Goal: Task Accomplishment & Management: Use online tool/utility

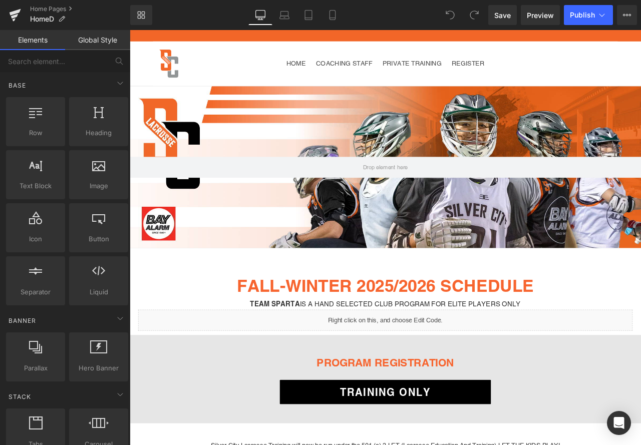
click at [108, 47] on link "Global Style" at bounding box center [97, 40] width 65 height 20
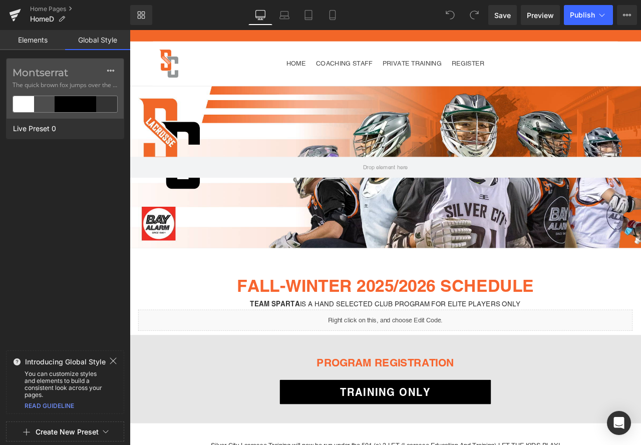
click at [28, 43] on link "Elements" at bounding box center [32, 40] width 65 height 20
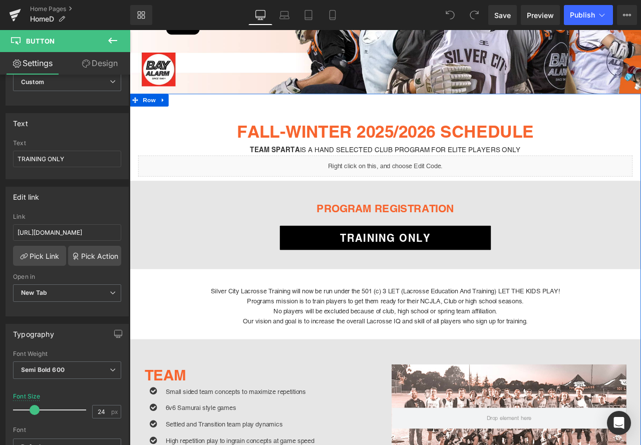
scroll to position [200, 0]
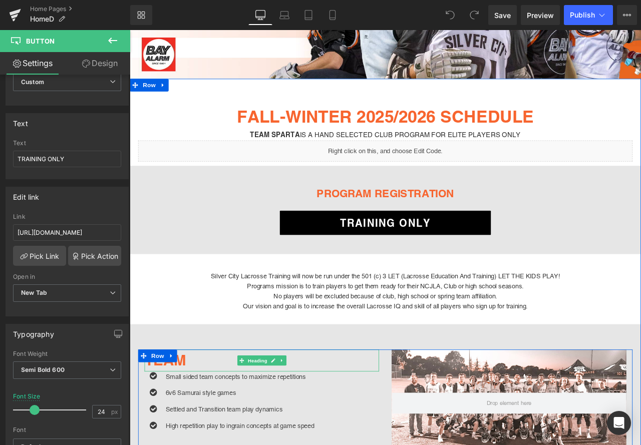
click at [202, 422] on h1 "TEAM" at bounding box center [286, 422] width 278 height 27
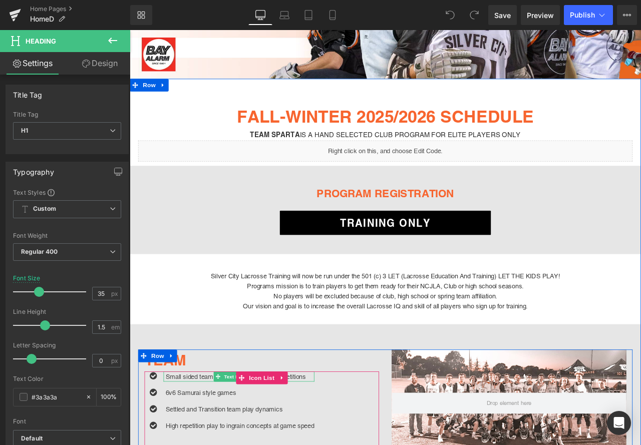
click at [186, 439] on p "Small sided team concepts to maximize repetitions" at bounding box center [260, 441] width 176 height 12
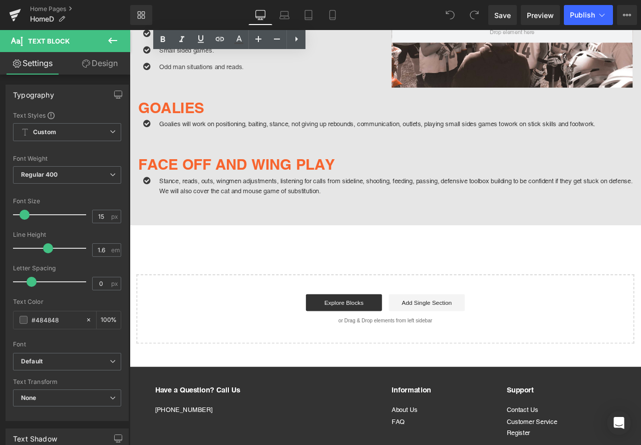
scroll to position [1366, 0]
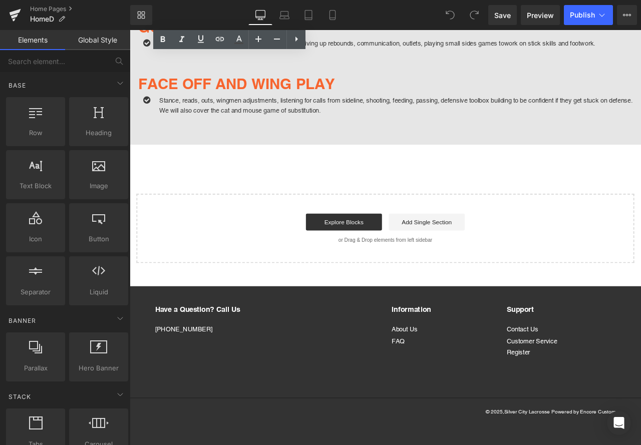
click at [239, 359] on p "Have a Question? Call Us" at bounding box center [210, 361] width 101 height 11
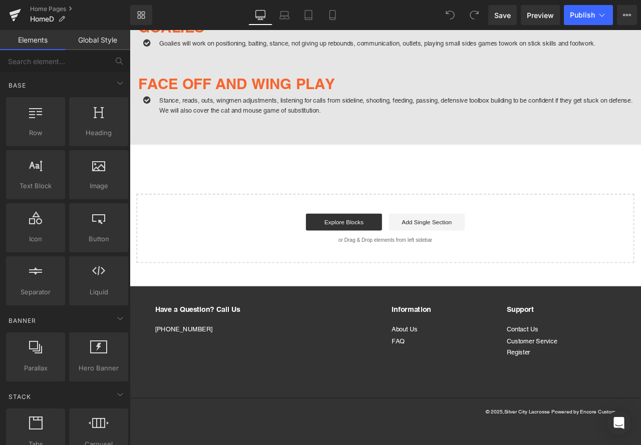
click at [245, 358] on p "Have a Question? Call Us" at bounding box center [210, 361] width 101 height 11
click at [277, 425] on div "Have a Question? Call Us [PHONE_NUMBER] Information About Us FAQ Support Contac…" at bounding box center [433, 399] width 546 height 87
click at [233, 387] on p "[PHONE_NUMBER]" at bounding box center [210, 385] width 101 height 12
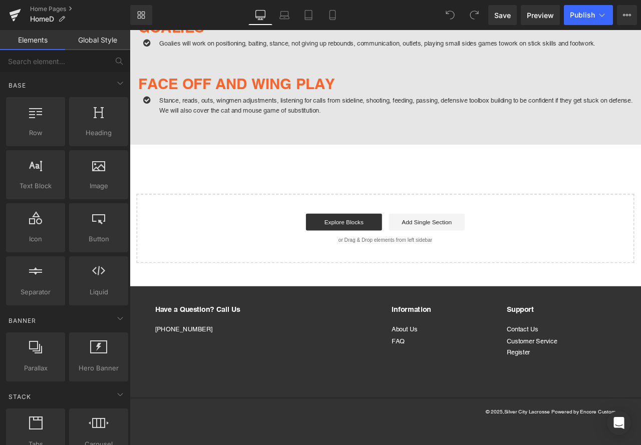
click at [208, 429] on div "Have a Question? Call Us [PHONE_NUMBER] Information About Us FAQ Support Contac…" at bounding box center [433, 399] width 546 height 87
click at [105, 44] on link "Global Style" at bounding box center [97, 40] width 65 height 20
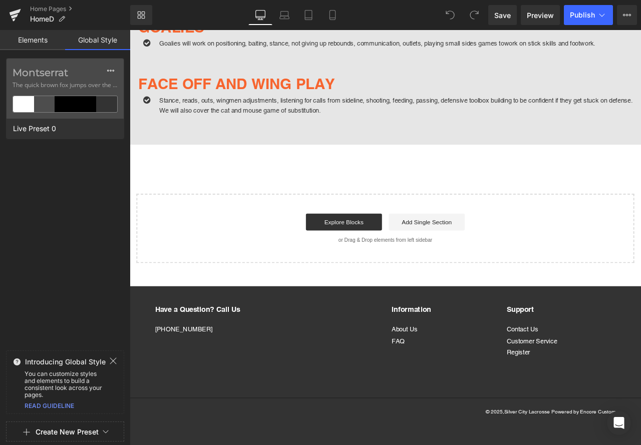
click at [58, 38] on link "Elements" at bounding box center [32, 40] width 65 height 20
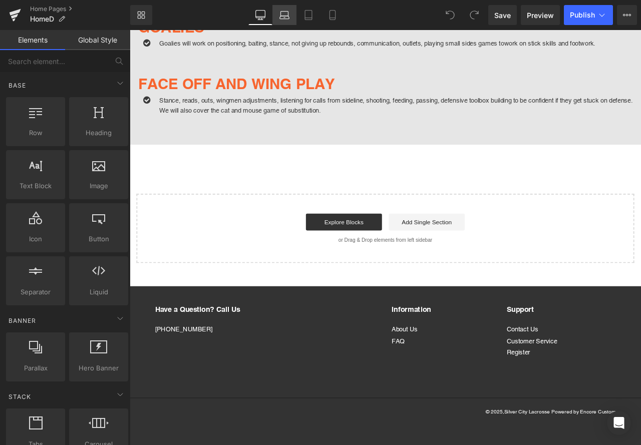
click at [282, 17] on icon at bounding box center [284, 15] width 10 height 10
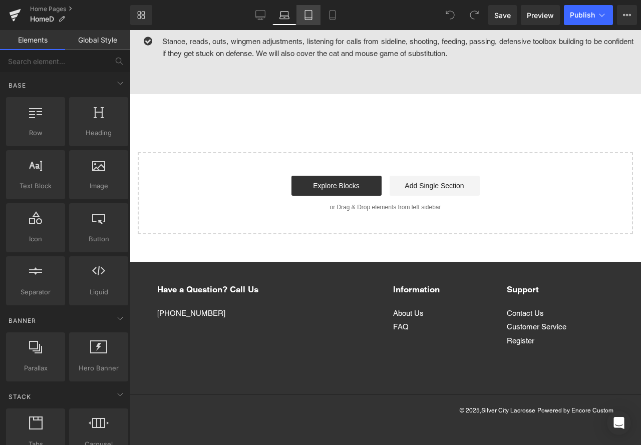
click at [303, 21] on link "Tablet" at bounding box center [308, 15] width 24 height 20
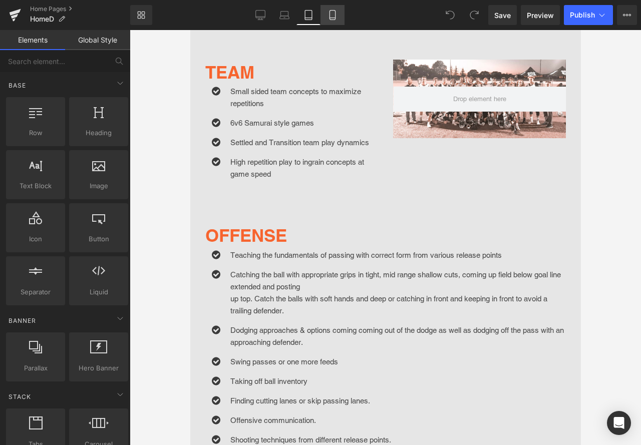
click at [331, 20] on icon at bounding box center [332, 16] width 6 height 10
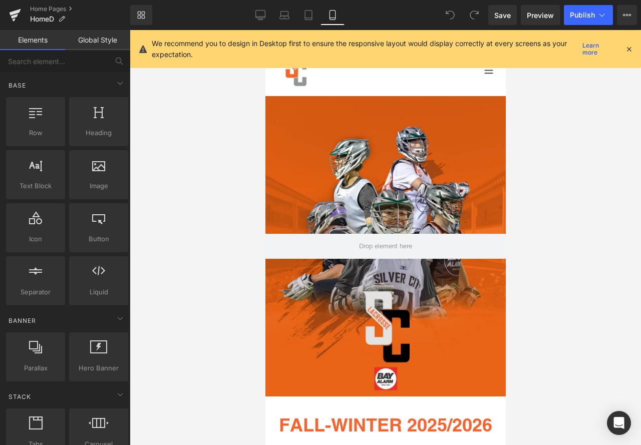
scroll to position [0, 0]
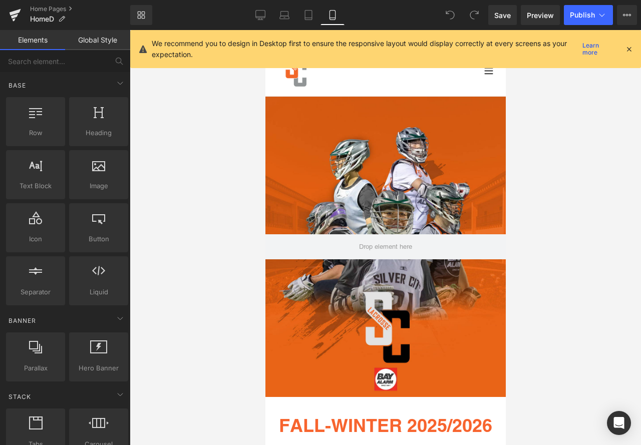
click at [483, 73] on icon "Menu" at bounding box center [488, 70] width 10 height 10
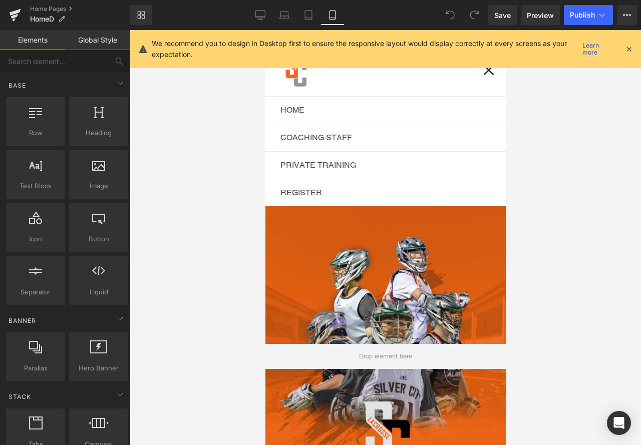
click at [483, 72] on icon "Menu" at bounding box center [488, 70] width 10 height 10
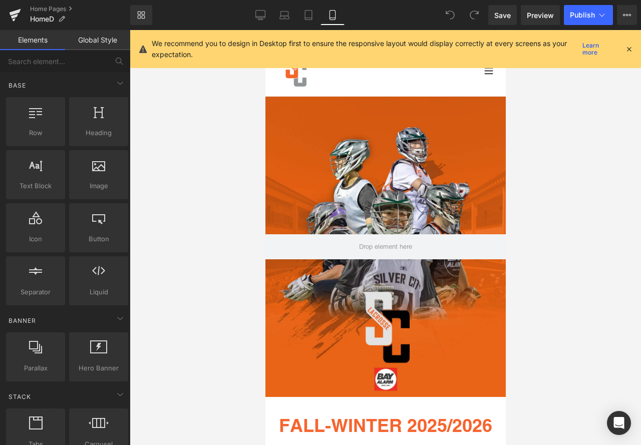
click at [483, 72] on icon "Menu" at bounding box center [488, 70] width 10 height 10
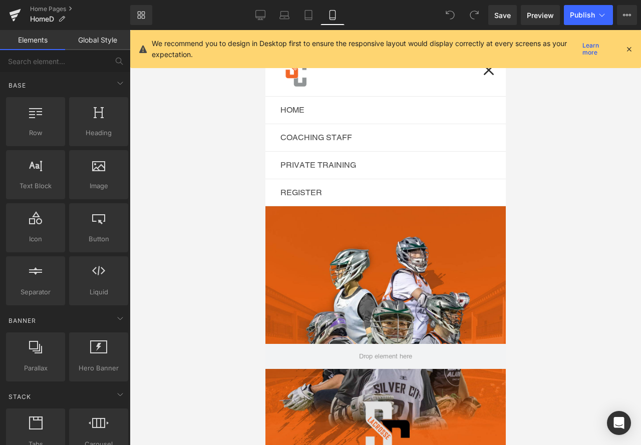
click at [483, 72] on icon "Menu" at bounding box center [488, 70] width 10 height 10
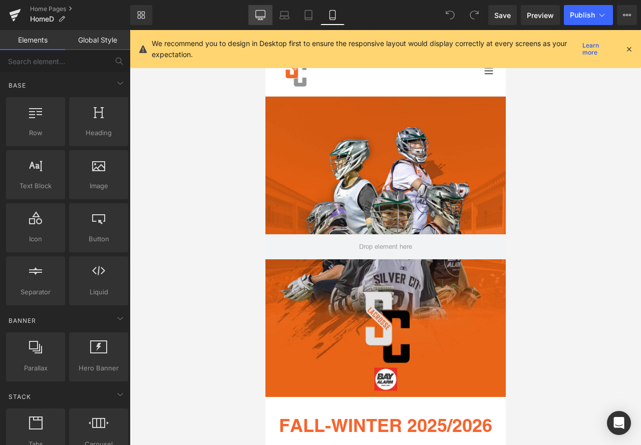
click at [256, 19] on icon at bounding box center [260, 15] width 10 height 10
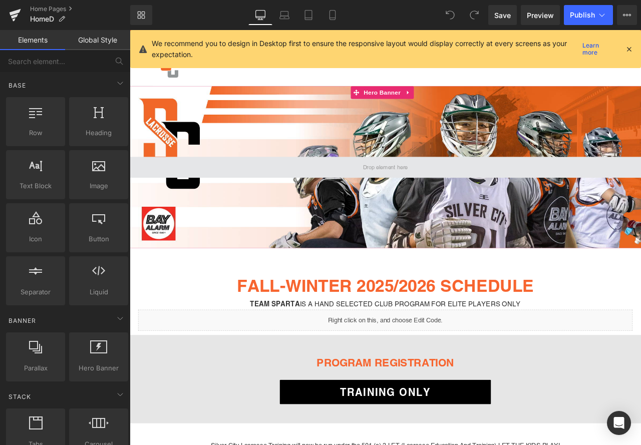
click at [442, 192] on span at bounding box center [432, 192] width 60 height 15
click at [484, 188] on span at bounding box center [433, 192] width 606 height 25
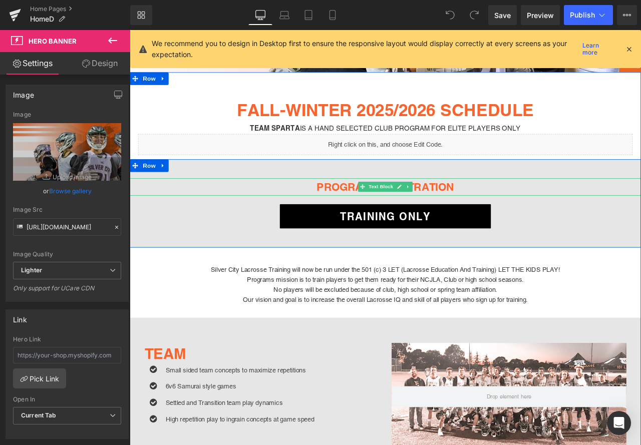
scroll to position [200, 0]
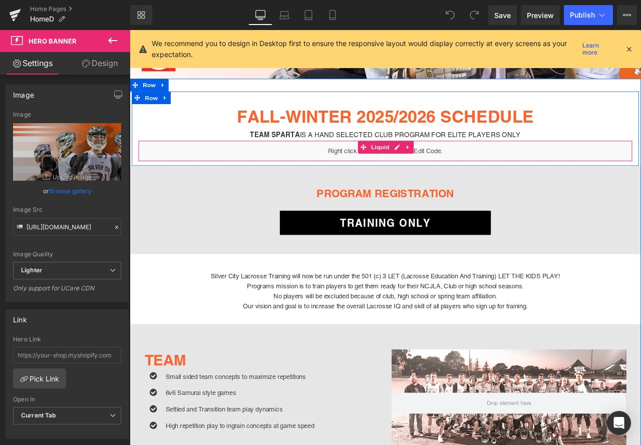
click at [483, 178] on div "Liquid" at bounding box center [433, 173] width 586 height 25
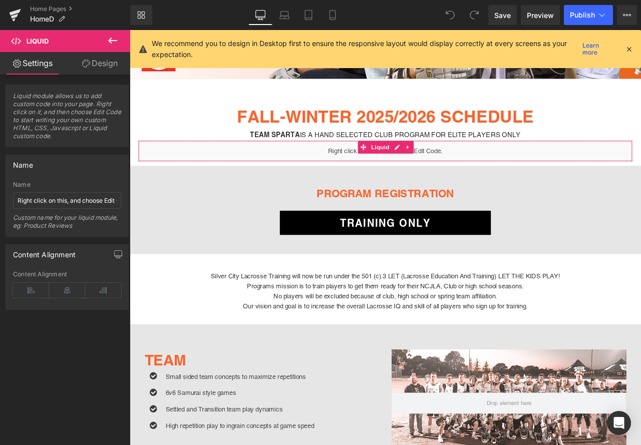
click at [103, 65] on link "Design" at bounding box center [99, 63] width 65 height 23
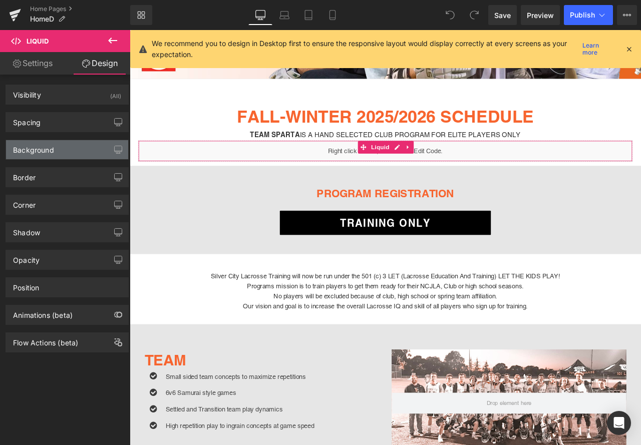
click at [76, 152] on div "Background" at bounding box center [67, 149] width 122 height 19
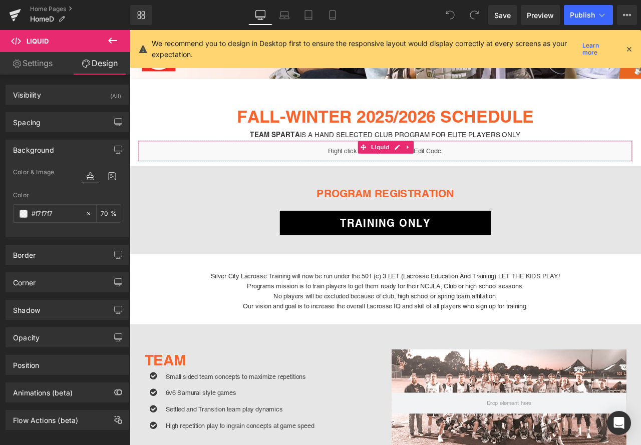
click at [63, 145] on div "Background" at bounding box center [67, 149] width 122 height 19
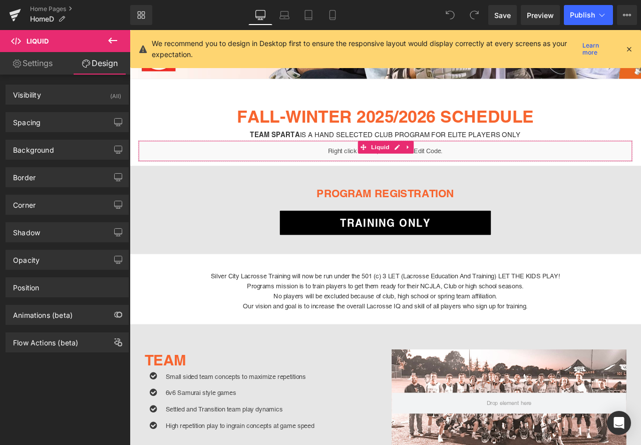
click at [61, 242] on div "Shadow Shadow Style Drop Shadow Outer Shadow #333333 Shadow Color #333333 100 %…" at bounding box center [67, 232] width 123 height 20
click at [62, 236] on div "Shadow" at bounding box center [67, 232] width 122 height 19
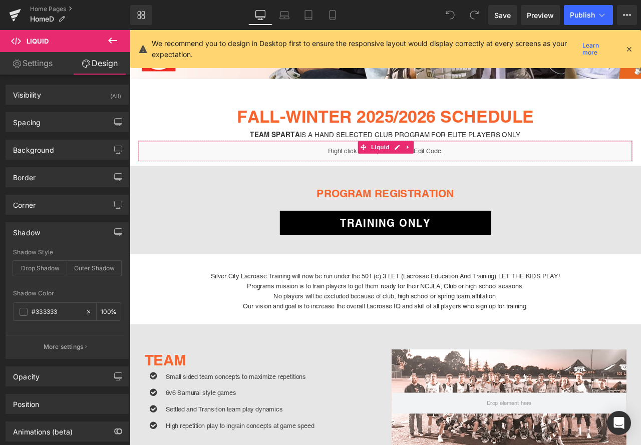
click at [62, 236] on div "Shadow" at bounding box center [67, 232] width 122 height 19
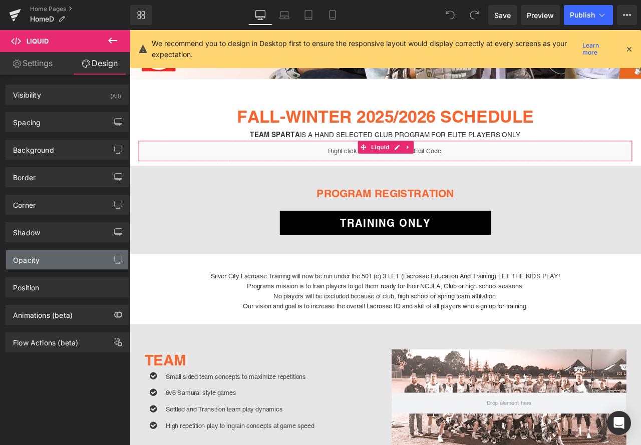
click at [71, 261] on div "Opacity" at bounding box center [67, 259] width 122 height 19
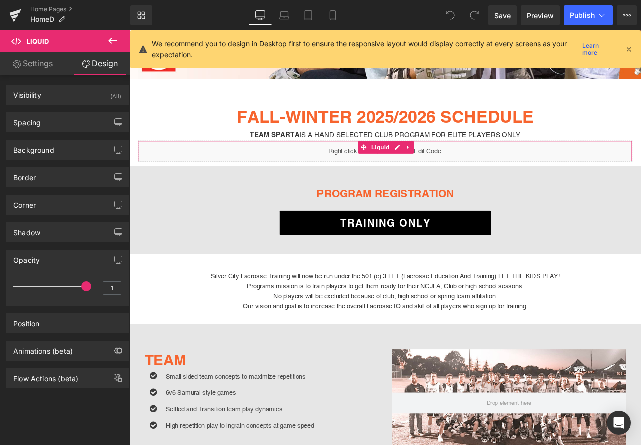
click at [71, 261] on div "Opacity" at bounding box center [67, 259] width 122 height 19
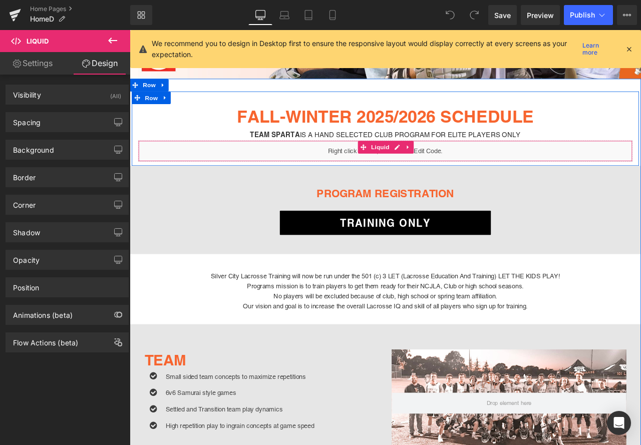
click at [214, 172] on div "Liquid" at bounding box center [433, 173] width 586 height 25
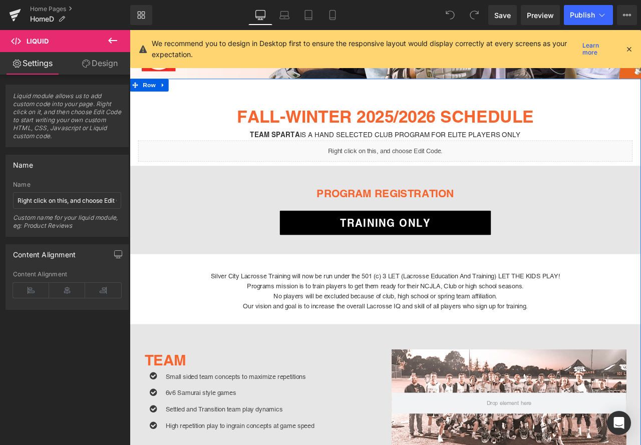
scroll to position [0, 0]
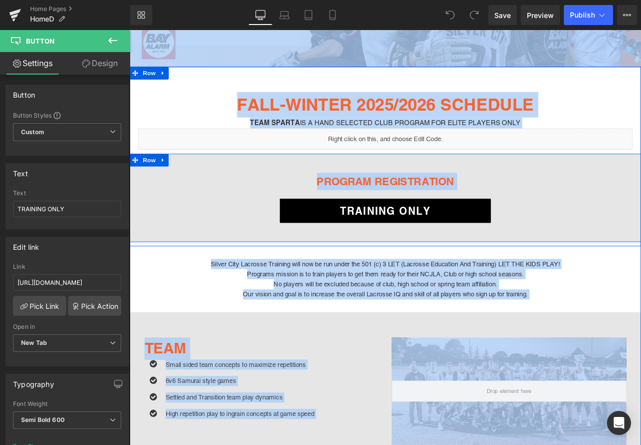
scroll to position [250, 0]
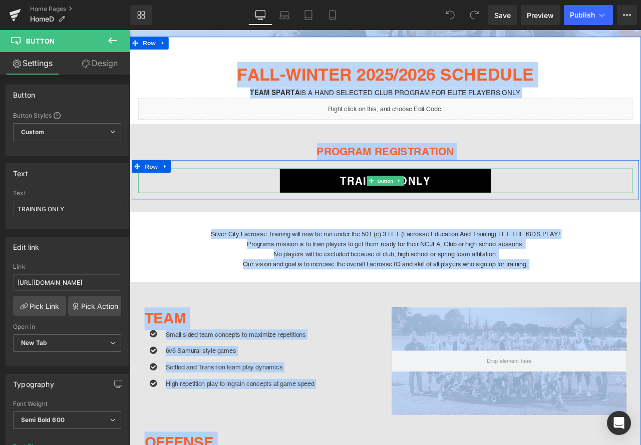
click at [605, 207] on div "TRAINING ONLY" at bounding box center [433, 208] width 586 height 29
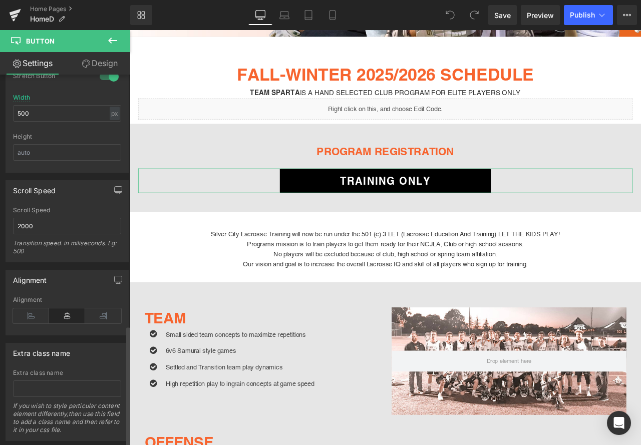
scroll to position [769, 0]
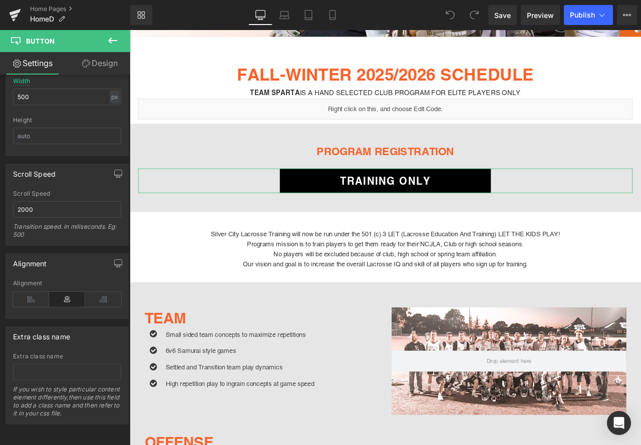
click at [112, 63] on link "Design" at bounding box center [99, 63] width 65 height 23
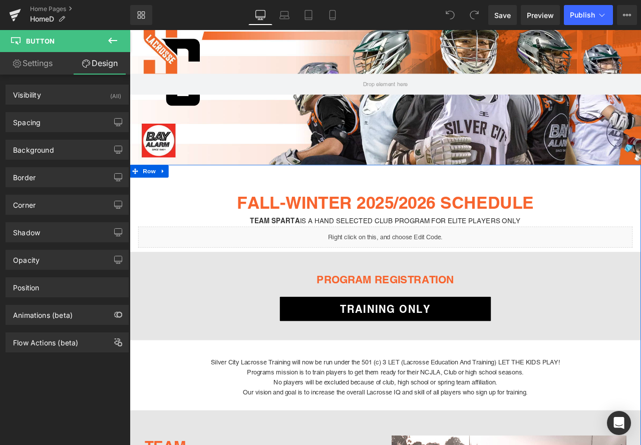
scroll to position [0, 0]
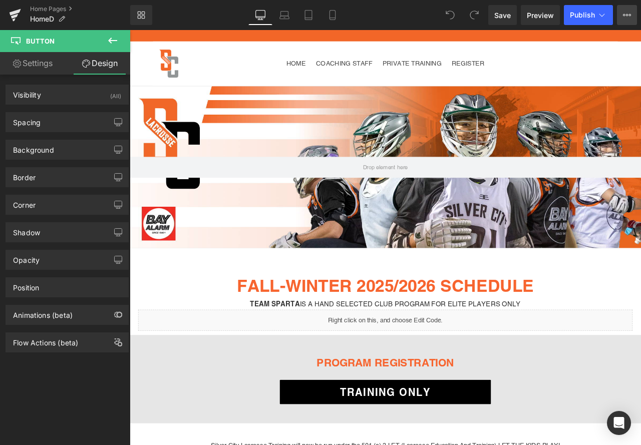
click at [627, 18] on icon at bounding box center [627, 15] width 8 height 8
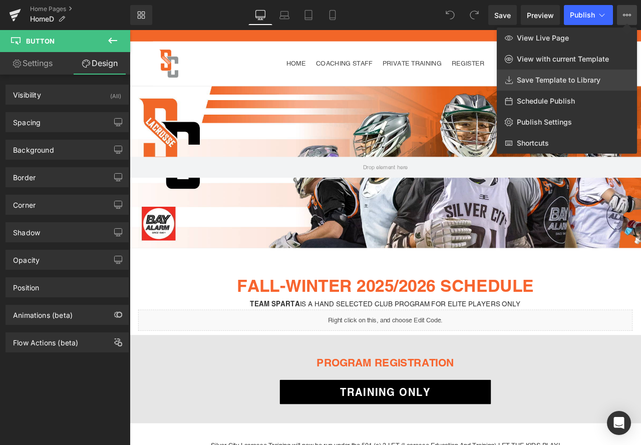
click at [540, 83] on span "Save Template to Library" at bounding box center [559, 80] width 84 height 9
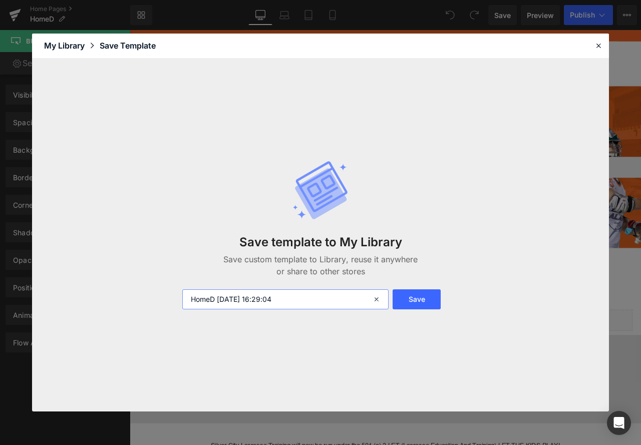
click at [295, 301] on input "HomeD 2025-09-18 16:29:04" at bounding box center [285, 299] width 206 height 20
click at [407, 300] on button "Save" at bounding box center [416, 299] width 48 height 20
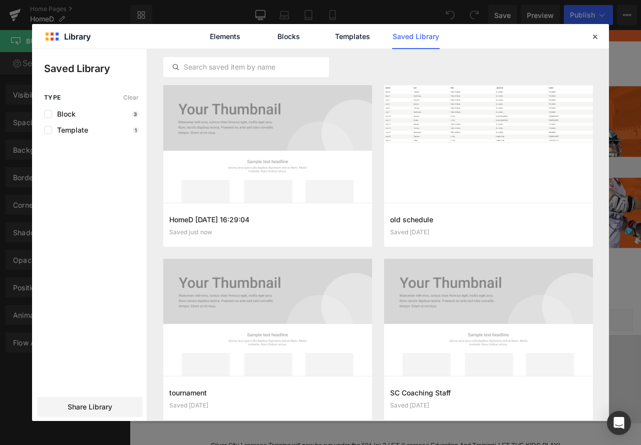
click at [103, 115] on div "Block 3" at bounding box center [91, 114] width 95 height 8
click at [65, 115] on span "Block" at bounding box center [64, 114] width 24 height 8
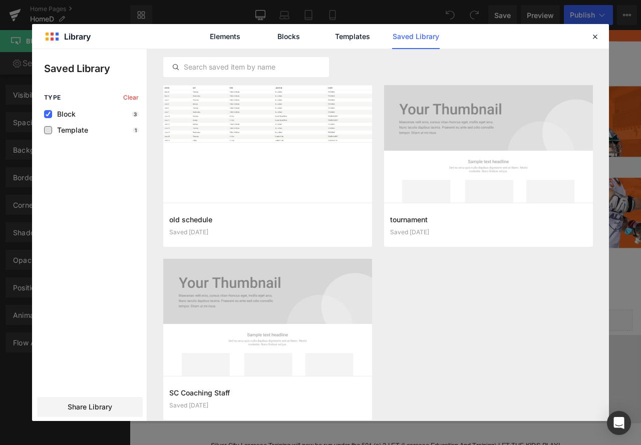
click at [72, 127] on span "Template" at bounding box center [70, 130] width 36 height 8
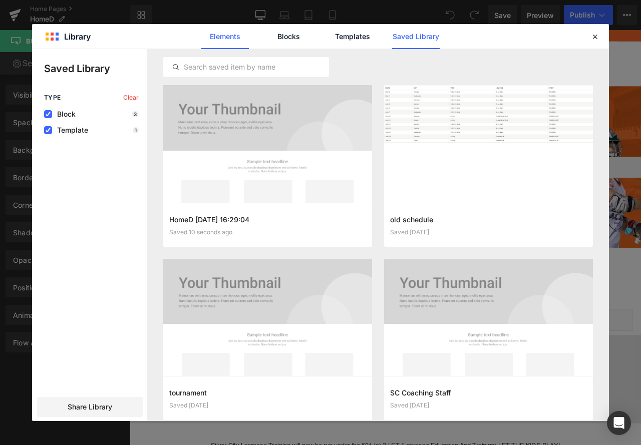
click at [225, 36] on link "Elements" at bounding box center [225, 36] width 48 height 25
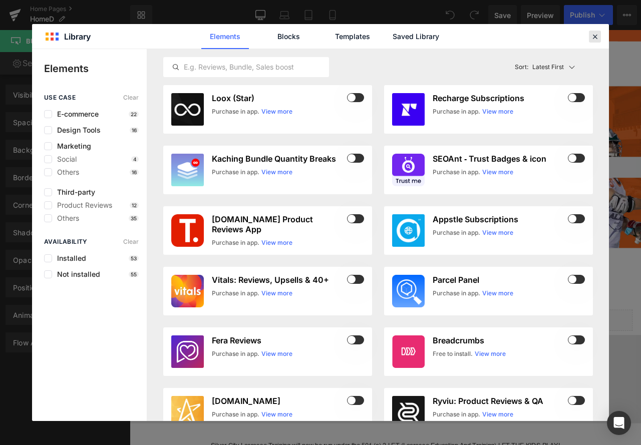
drag, startPoint x: 591, startPoint y: 35, endPoint x: 530, endPoint y: 53, distance: 63.7
click at [591, 35] on icon at bounding box center [594, 36] width 9 height 9
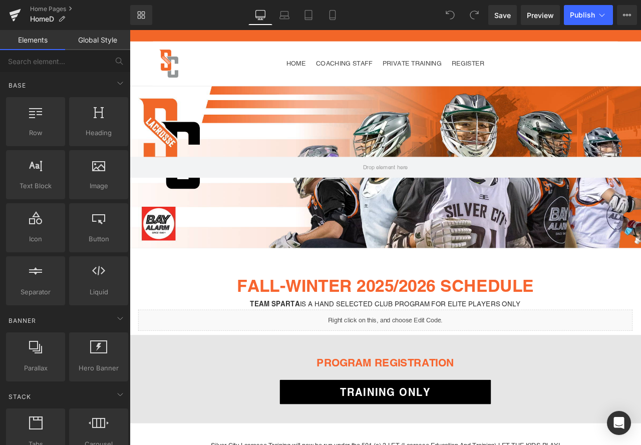
click at [500, 87] on nav "HOME COACHING STAFF PRIVATE TRAINING REGISTER" at bounding box center [432, 70] width 275 height 53
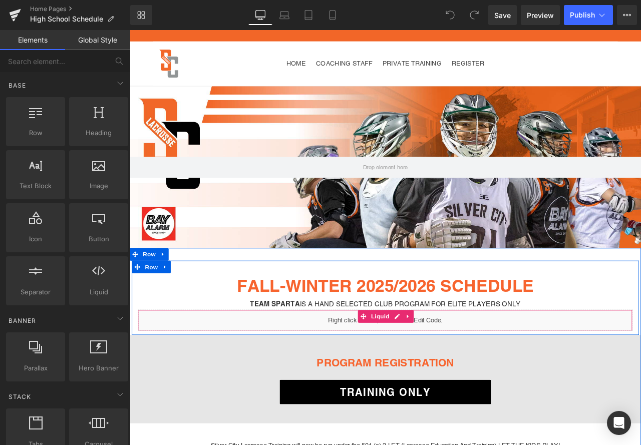
click at [515, 378] on div "Liquid" at bounding box center [433, 373] width 586 height 25
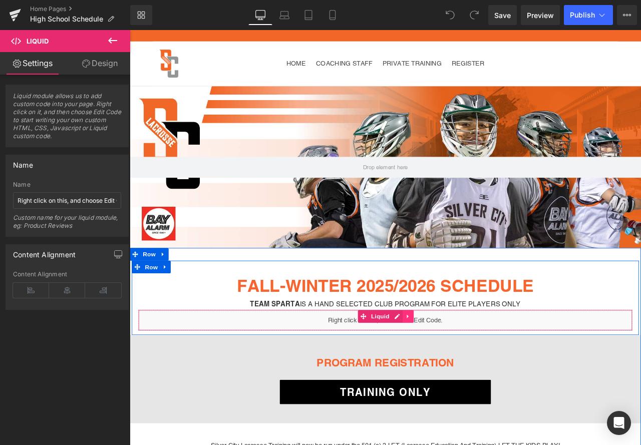
click at [458, 367] on icon at bounding box center [459, 369] width 2 height 5
click at [479, 367] on link at bounding box center [478, 369] width 13 height 15
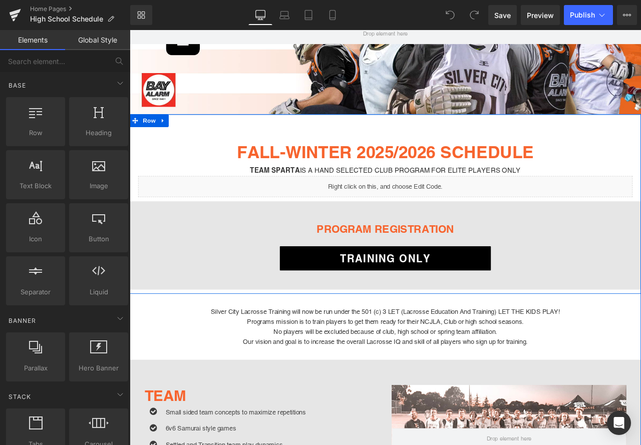
scroll to position [150, 0]
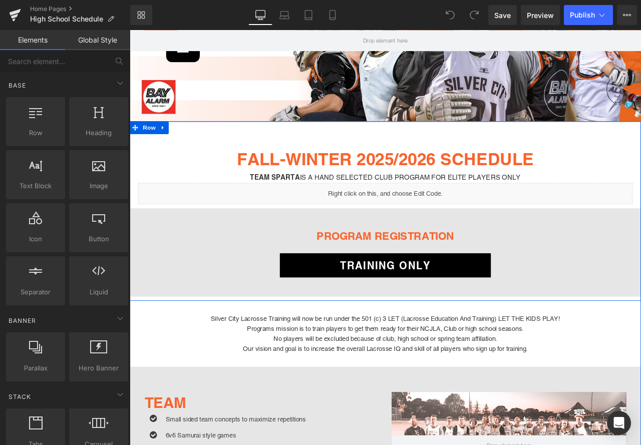
click at [364, 182] on strong "FALL-WINTER 2025/2026 SCHEDULE" at bounding box center [432, 183] width 351 height 24
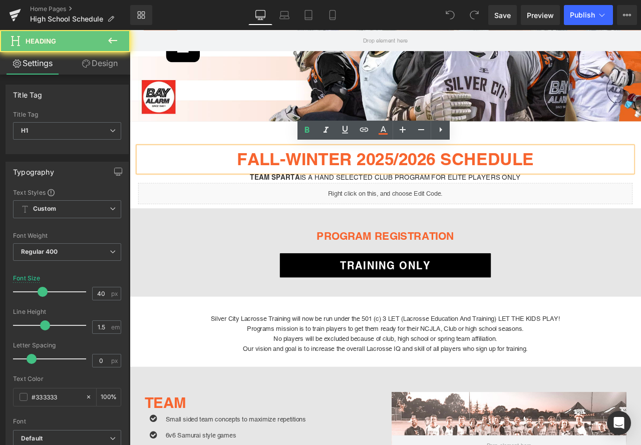
click at [441, 182] on strong "FALL-WINTER 2025/2026 SCHEDULE" at bounding box center [432, 183] width 351 height 24
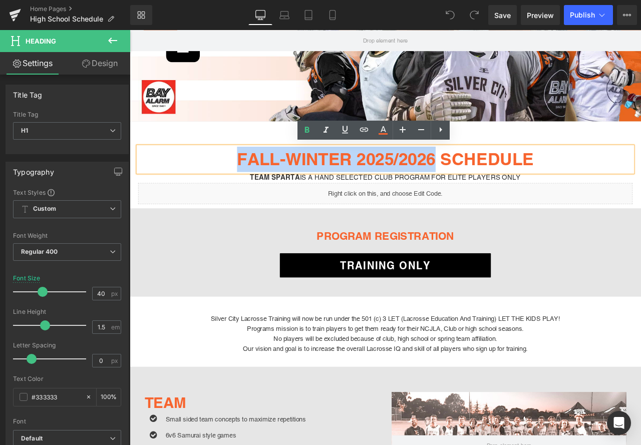
drag, startPoint x: 487, startPoint y: 181, endPoint x: 252, endPoint y: 181, distance: 234.7
click at [257, 181] on strong "FALL-WINTER 2025/2026 SCHEDULE" at bounding box center [432, 183] width 351 height 24
paste div
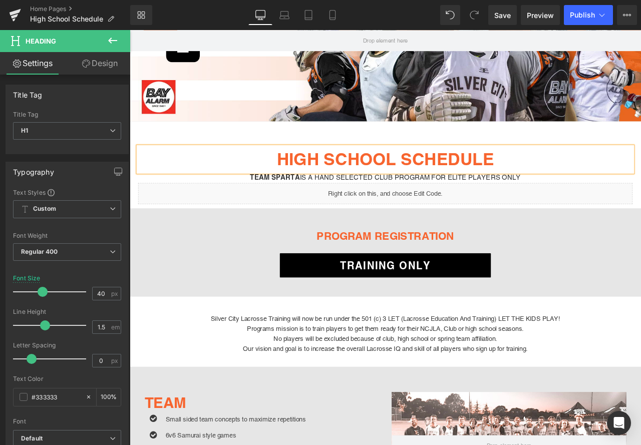
click at [583, 179] on h1 "HIGH SCHOOL SCHEDULE" at bounding box center [433, 183] width 586 height 30
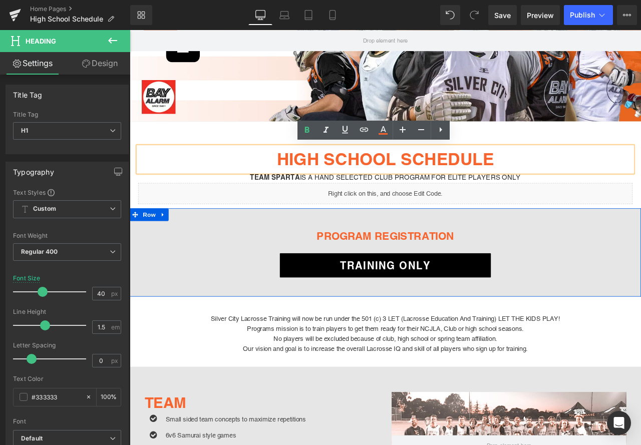
scroll to position [100, 0]
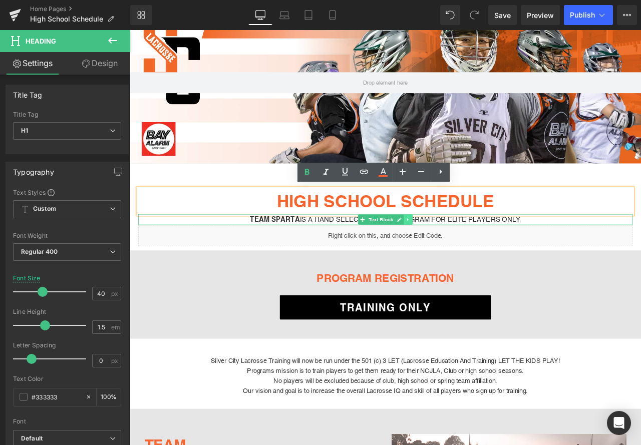
click at [456, 253] on icon at bounding box center [459, 255] width 6 height 6
click at [520, 252] on p "Team SPARTA is a Hand Selected Club Program for Elite Players Only" at bounding box center [433, 254] width 586 height 13
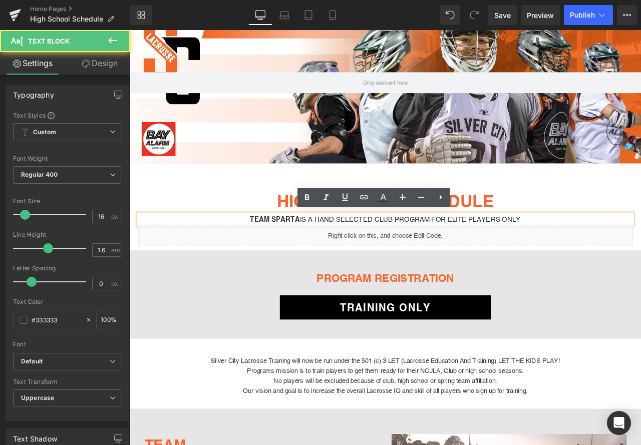
click at [463, 252] on p "Team SPARTA is a Hand Selected Club Program for Elite Players Only" at bounding box center [433, 254] width 586 height 13
click at [200, 248] on div "Team SPARTA is a Hand Selected Club Program for Elite Players Only" at bounding box center [433, 254] width 586 height 13
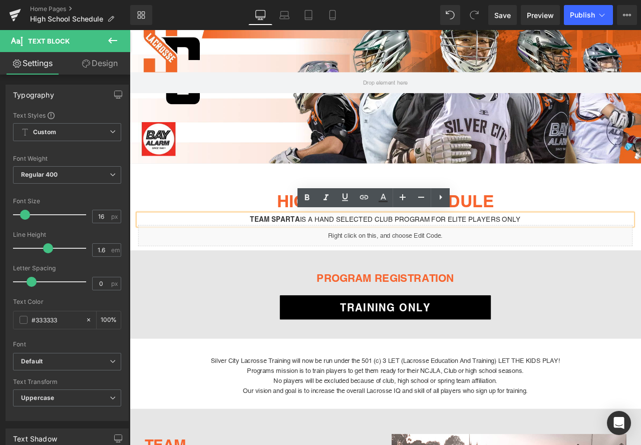
click at [215, 250] on p "Team SPARTA is a Hand Selected Club Program for Elite Players Only" at bounding box center [433, 254] width 586 height 13
click at [439, 196] on icon at bounding box center [440, 197] width 3 height 5
click at [442, 199] on icon at bounding box center [440, 197] width 12 height 12
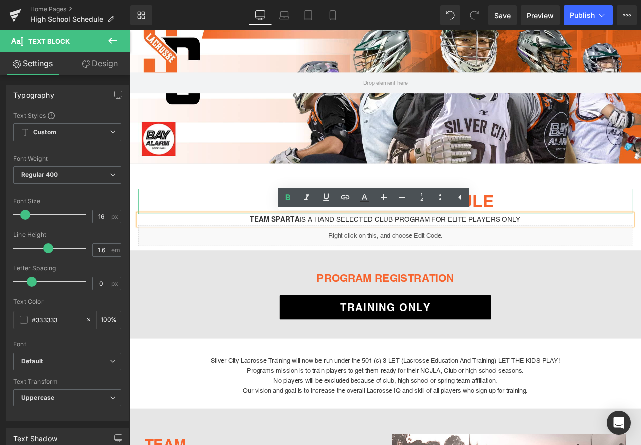
click at [584, 226] on h1 "HIGH SCHOOL SCHEDULE" at bounding box center [433, 233] width 586 height 30
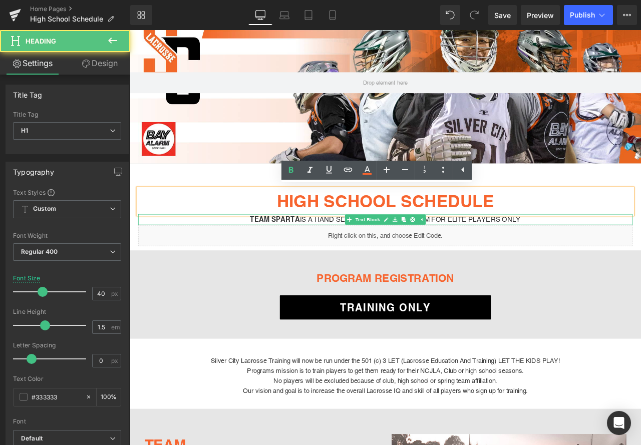
click at [596, 250] on p "Team SPARTA is a Hand Selected Club Program for Elite Players Only" at bounding box center [433, 254] width 586 height 13
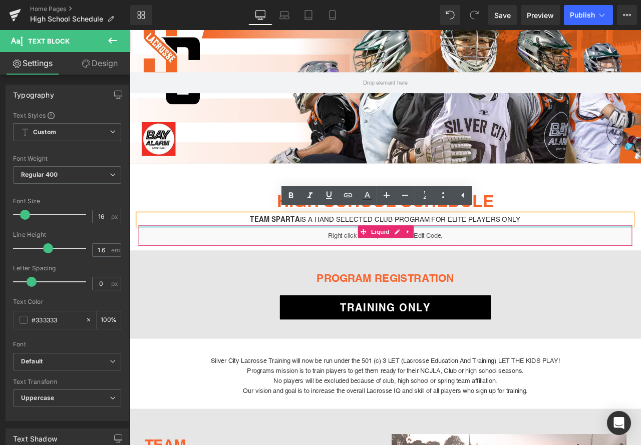
click at [575, 262] on div at bounding box center [432, 263] width 585 height 3
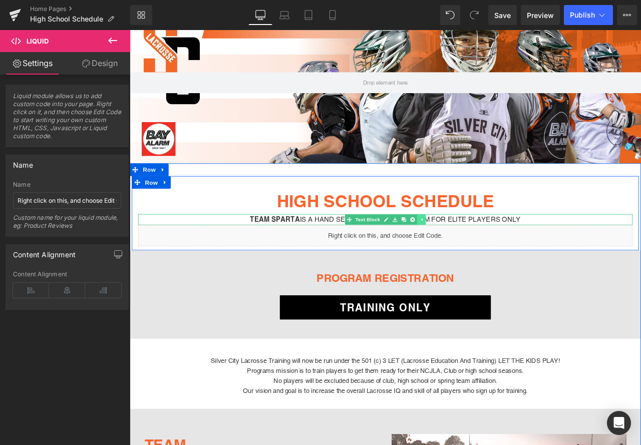
click at [474, 252] on icon at bounding box center [475, 255] width 6 height 6
click at [458, 250] on link at bounding box center [459, 255] width 11 height 12
click at [462, 252] on icon at bounding box center [465, 255] width 6 height 6
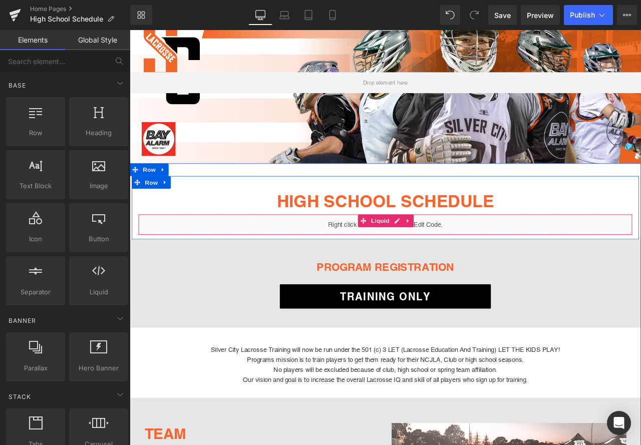
click at [495, 256] on div "Liquid" at bounding box center [433, 260] width 586 height 25
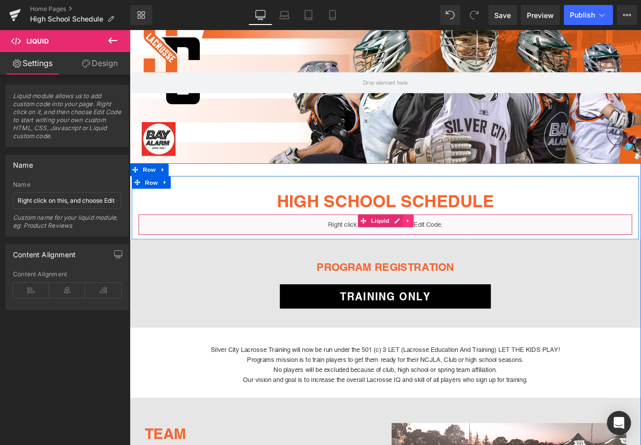
click at [457, 256] on icon at bounding box center [459, 257] width 7 height 8
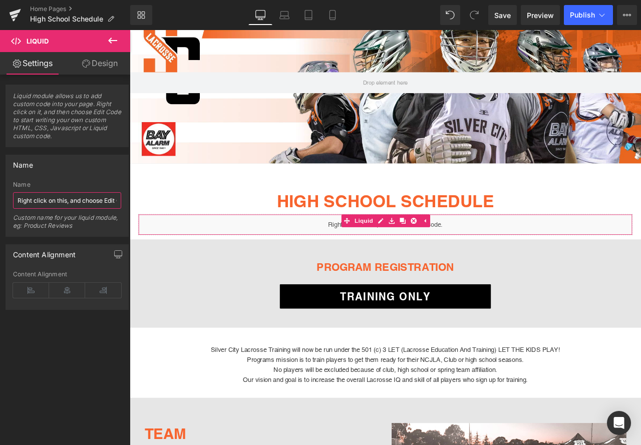
click at [94, 204] on input "Right click on this, and choose Edit Code." at bounding box center [67, 200] width 108 height 17
drag, startPoint x: 75, startPoint y: 201, endPoint x: 127, endPoint y: 201, distance: 51.6
click at [127, 201] on div "Name Right click on this, and choose Edit Code. Name Right click on this, and c…" at bounding box center [67, 192] width 135 height 90
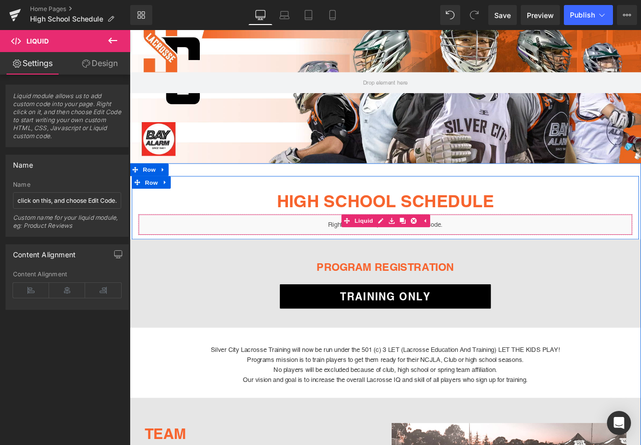
scroll to position [0, 0]
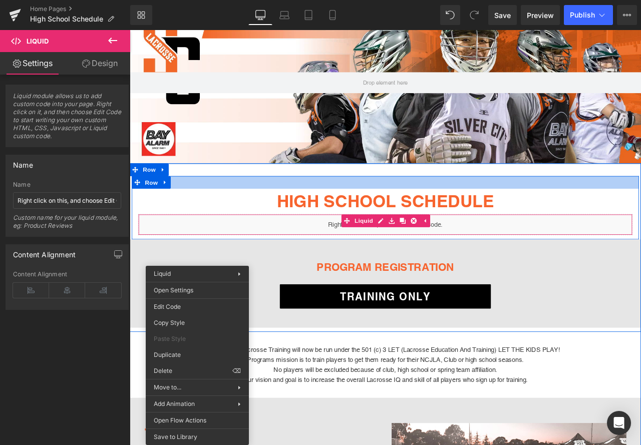
click at [278, 203] on div at bounding box center [432, 210] width 601 height 15
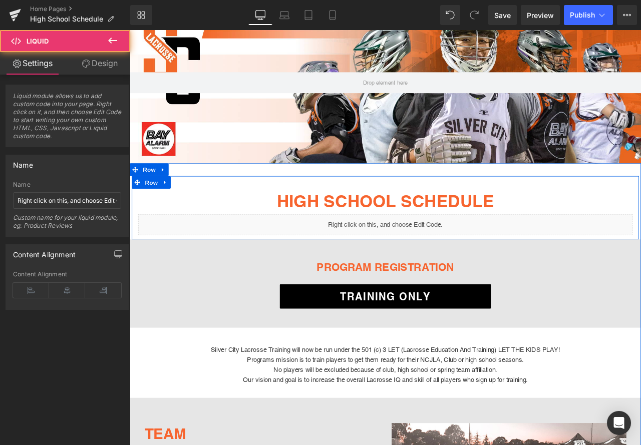
click at [534, 255] on div "Liquid" at bounding box center [433, 260] width 586 height 25
click at [539, 261] on div "Liquid" at bounding box center [433, 260] width 586 height 25
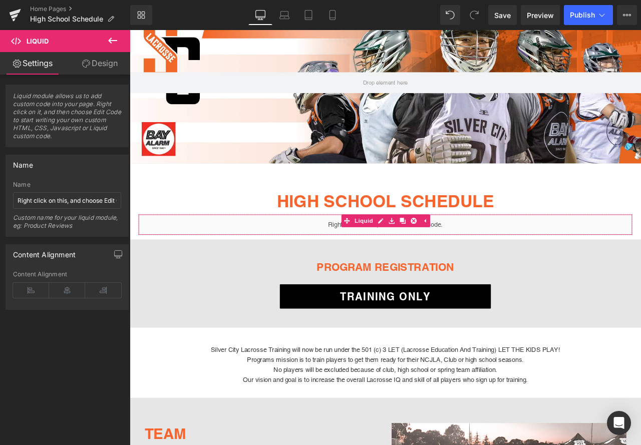
drag, startPoint x: 105, startPoint y: 58, endPoint x: 104, endPoint y: 137, distance: 79.6
click at [105, 58] on link "Design" at bounding box center [99, 63] width 65 height 23
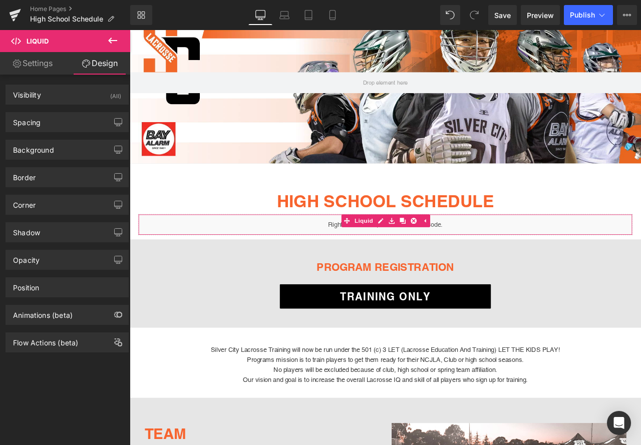
click at [41, 58] on link "Settings" at bounding box center [32, 63] width 65 height 23
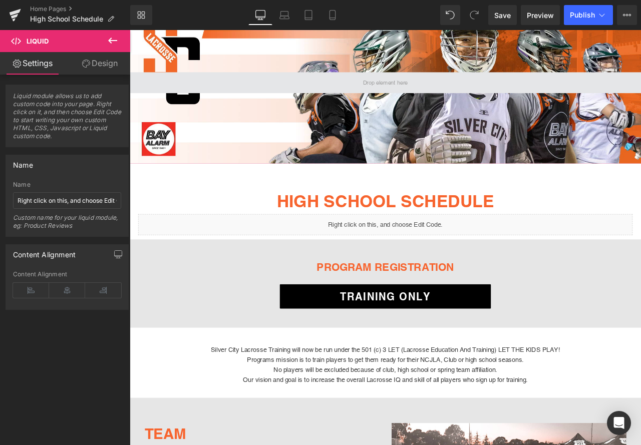
click at [461, 95] on span at bounding box center [433, 92] width 606 height 25
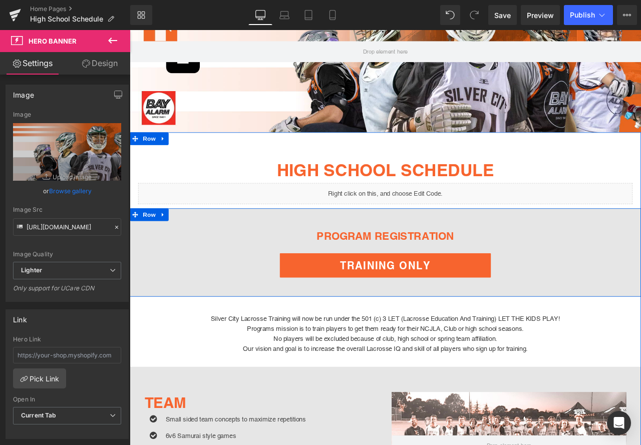
scroll to position [200, 0]
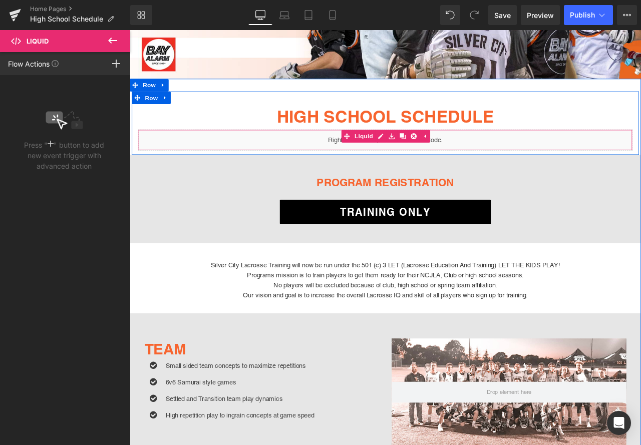
click at [532, 157] on div "Liquid" at bounding box center [433, 160] width 586 height 25
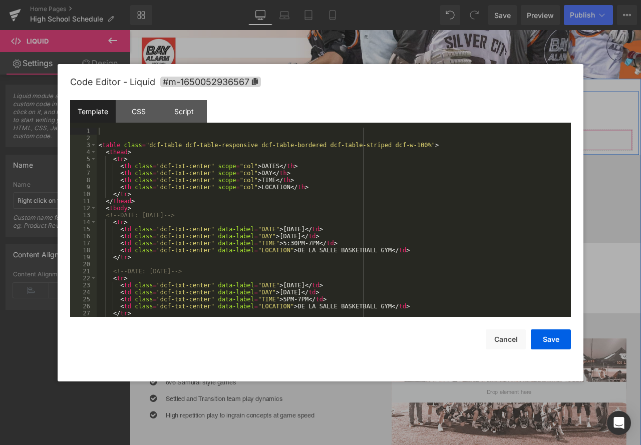
click at [422, 152] on div "Liquid" at bounding box center [433, 160] width 586 height 25
click at [134, 107] on div "CSS" at bounding box center [139, 111] width 46 height 23
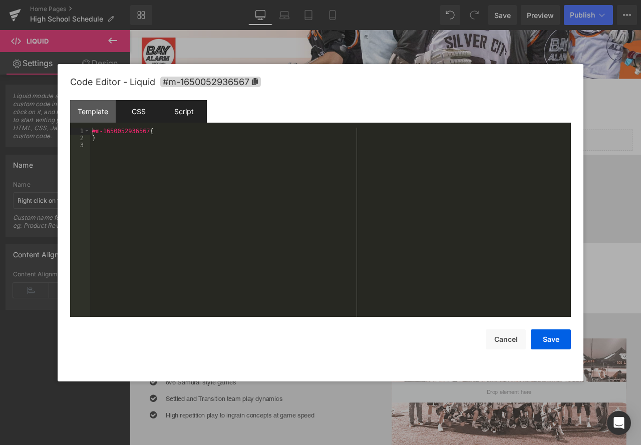
click at [177, 112] on div "Script" at bounding box center [184, 111] width 46 height 23
click at [146, 117] on div "CSS" at bounding box center [139, 111] width 46 height 23
click at [98, 118] on div "Template" at bounding box center [93, 111] width 46 height 23
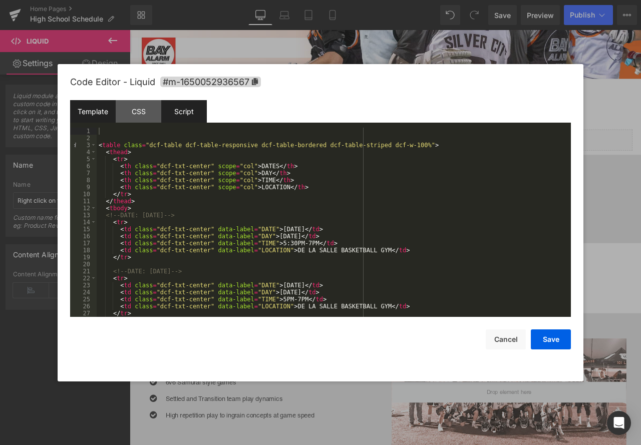
click at [179, 113] on div "Script" at bounding box center [184, 111] width 46 height 23
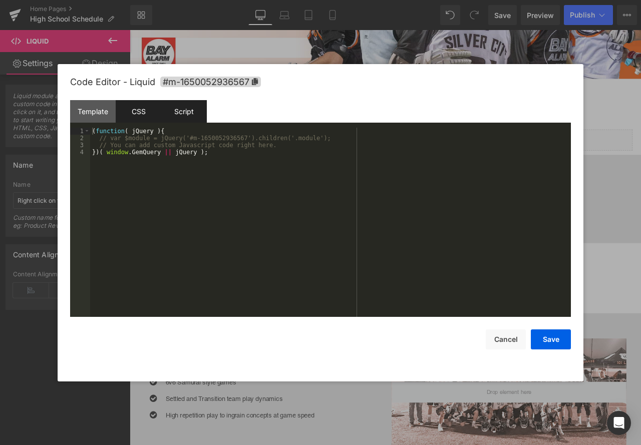
click at [140, 110] on div "CSS" at bounding box center [139, 111] width 46 height 23
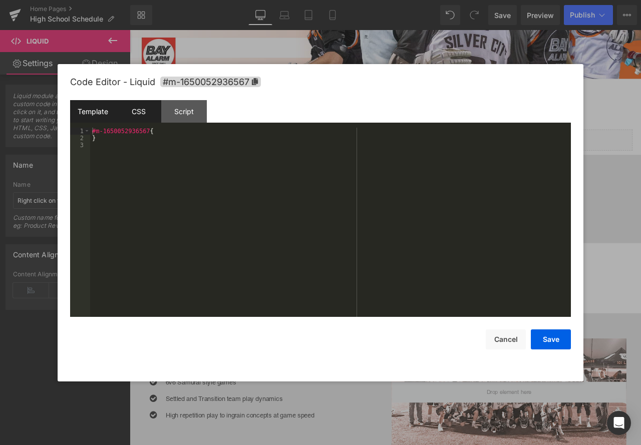
click at [104, 112] on div "Template" at bounding box center [93, 111] width 46 height 23
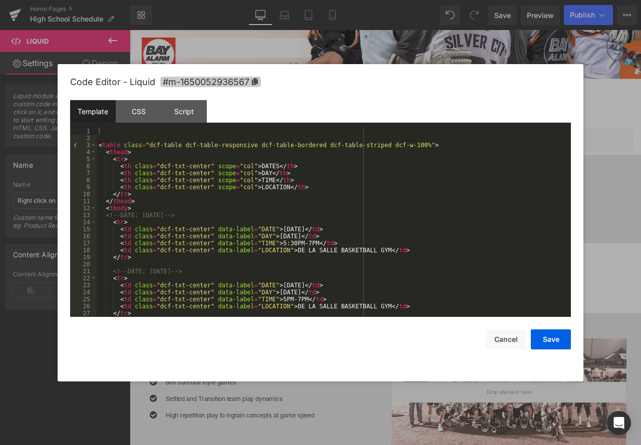
click at [254, 79] on icon at bounding box center [255, 81] width 6 height 7
click at [134, 109] on div "CSS" at bounding box center [139, 111] width 46 height 23
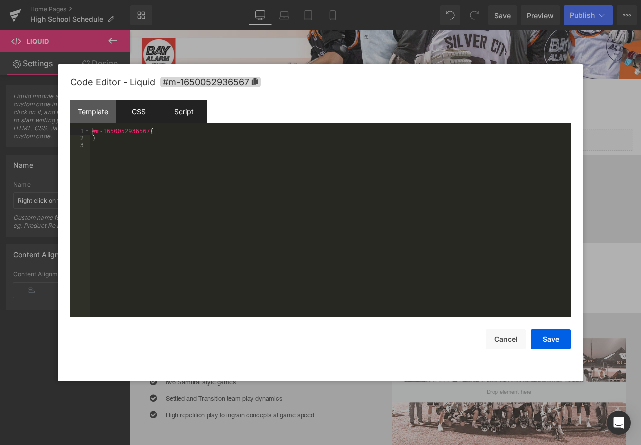
click at [176, 118] on div "Script" at bounding box center [184, 111] width 46 height 23
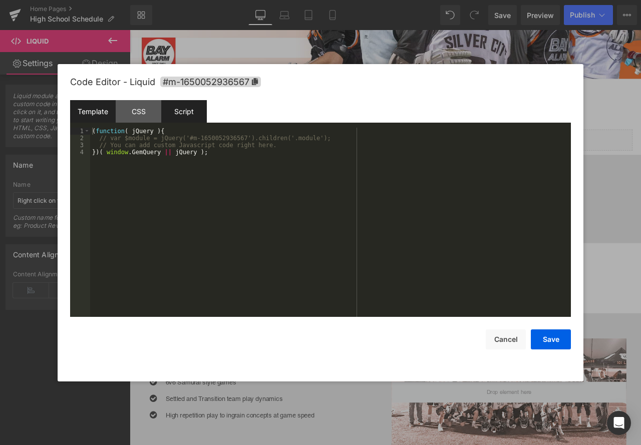
click at [93, 107] on div "Template" at bounding box center [93, 111] width 46 height 23
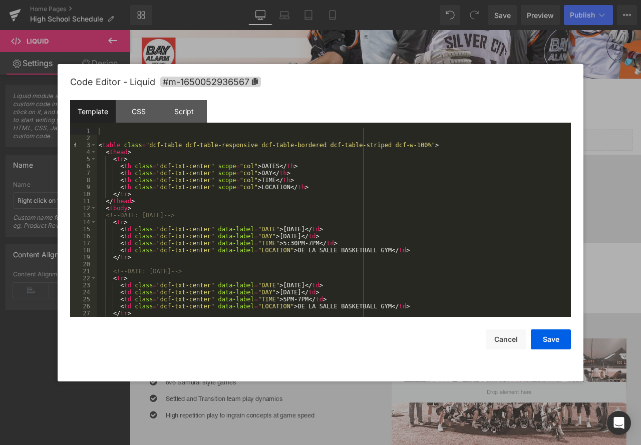
scroll to position [30, 0]
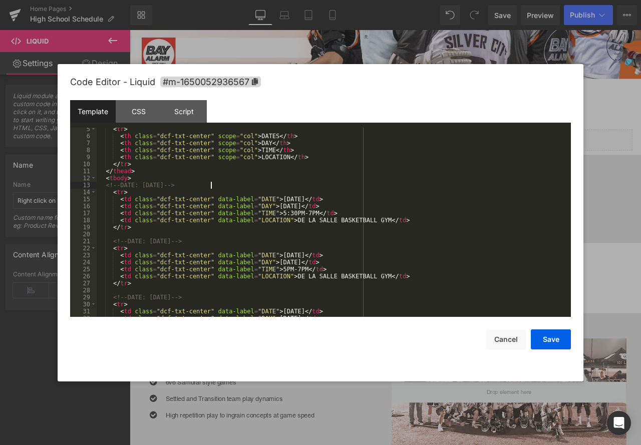
click at [212, 183] on div "< tr > < th class = "dcf-txt-center" scope = "col" > DATES </ th > < th class =…" at bounding box center [332, 227] width 470 height 203
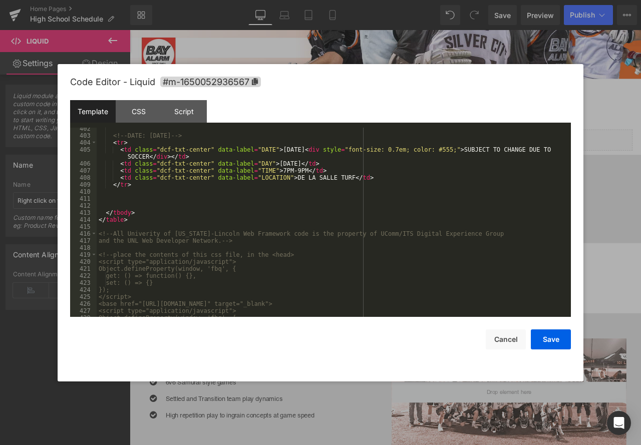
scroll to position [2949, 0]
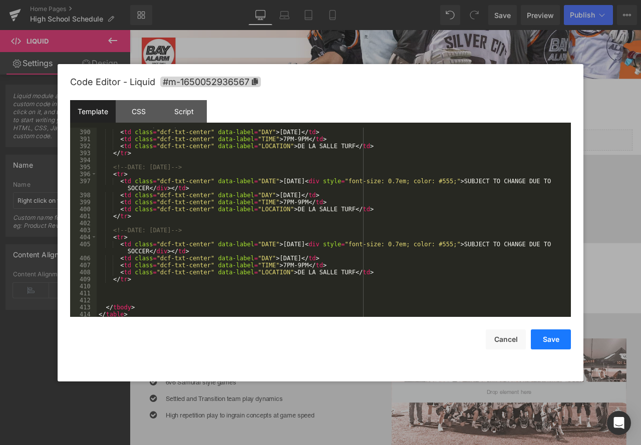
click at [549, 339] on button "Save" at bounding box center [551, 339] width 40 height 20
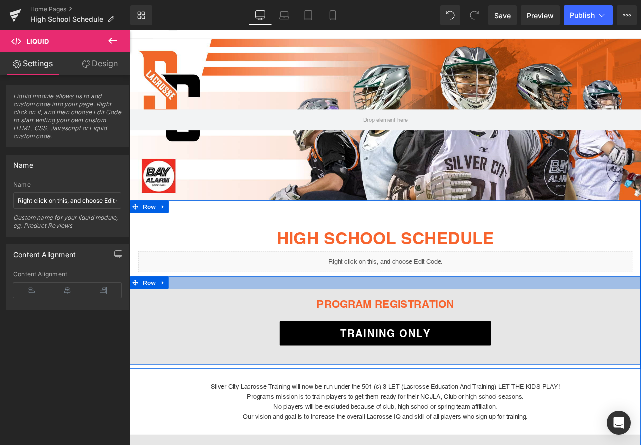
scroll to position [0, 0]
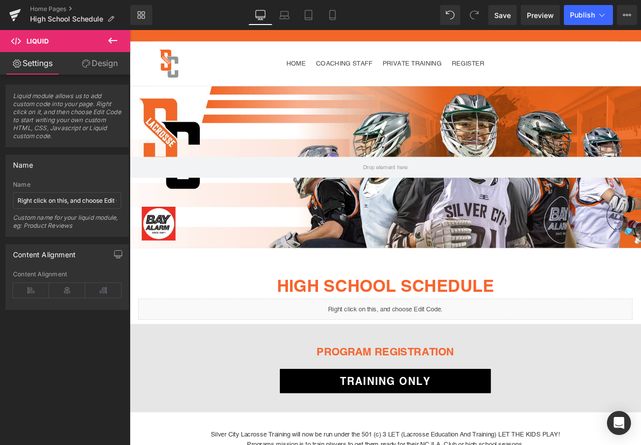
click at [247, 72] on div at bounding box center [226, 70] width 138 height 38
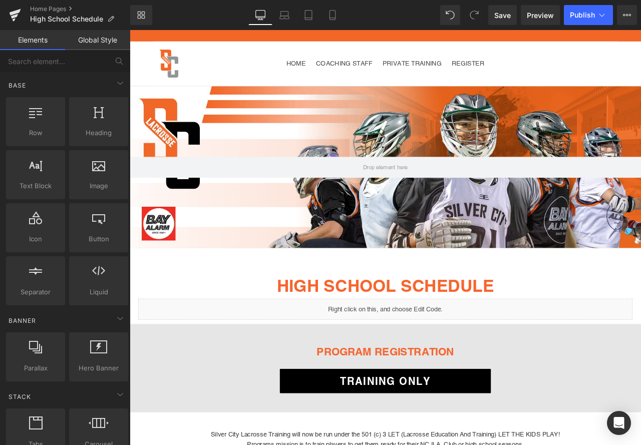
drag, startPoint x: 233, startPoint y: 73, endPoint x: 255, endPoint y: 67, distance: 22.7
click at [255, 67] on div at bounding box center [226, 70] width 138 height 38
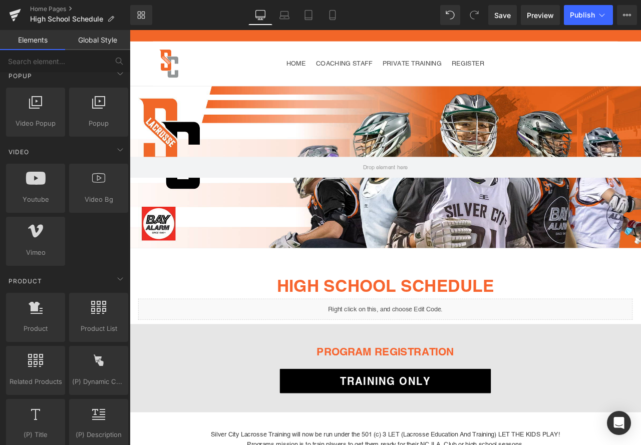
scroll to position [450, 0]
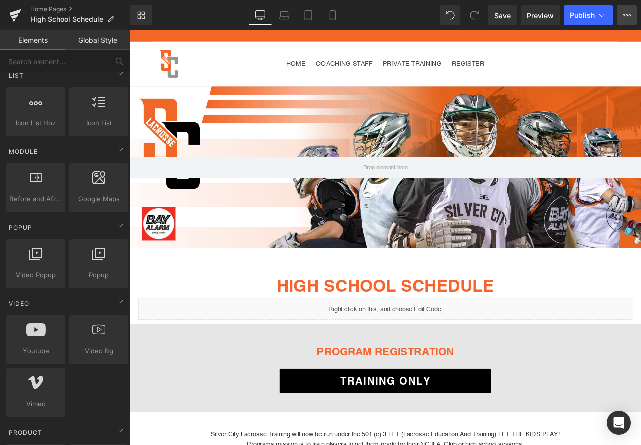
click at [624, 11] on icon at bounding box center [627, 15] width 8 height 8
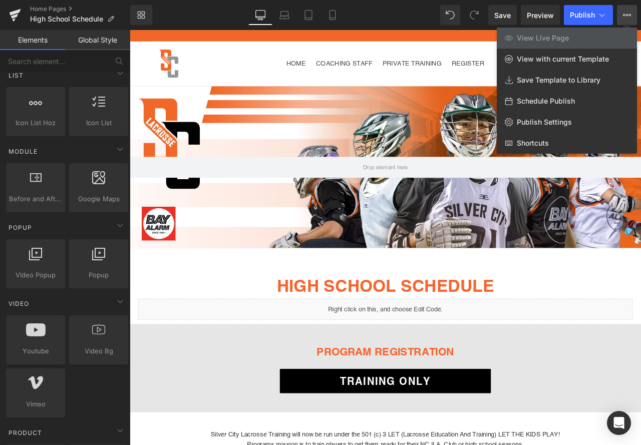
click at [257, 66] on div at bounding box center [385, 237] width 511 height 415
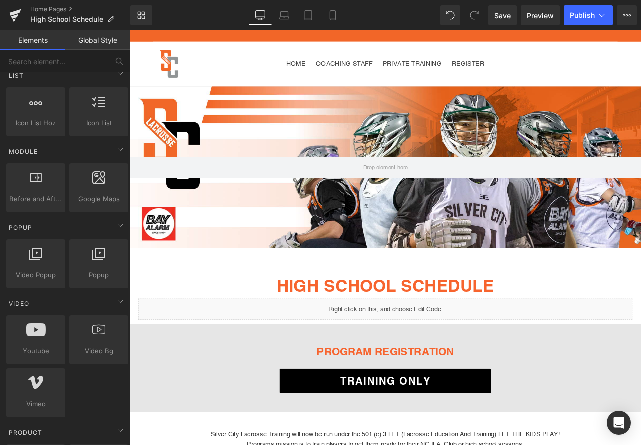
click at [284, 68] on div at bounding box center [226, 70] width 138 height 38
click at [570, 70] on div "Search Cart 0 items" at bounding box center [639, 70] width 138 height 10
click at [487, 121] on div at bounding box center [433, 193] width 606 height 192
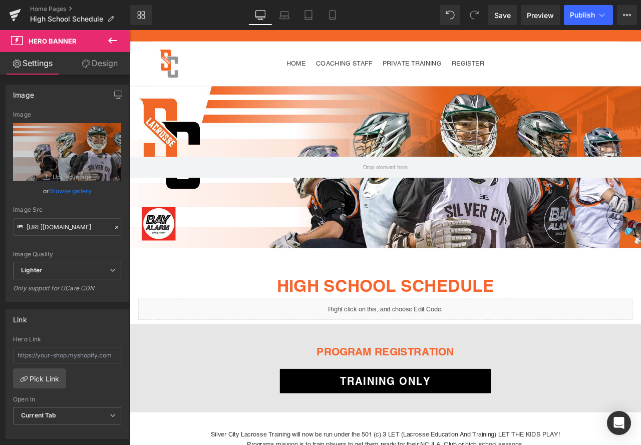
click at [215, 63] on div at bounding box center [226, 70] width 138 height 38
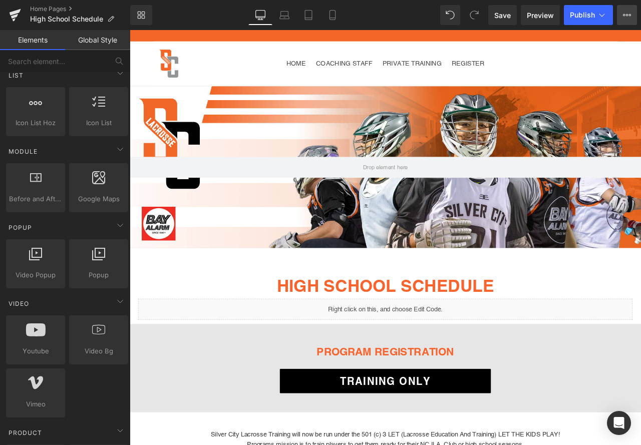
click at [620, 18] on button "View Live Page View with current Template Save Template to Library Schedule Pub…" at bounding box center [627, 15] width 20 height 20
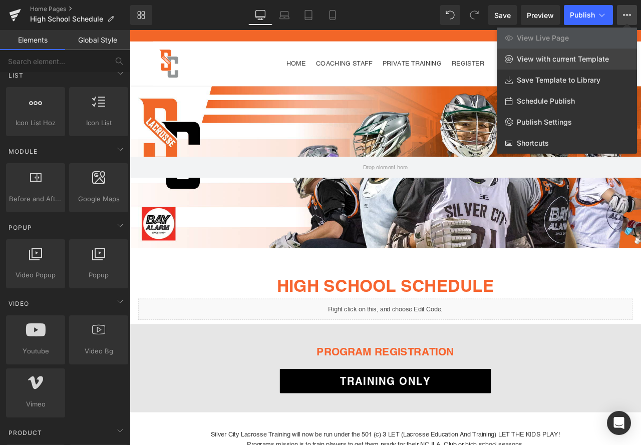
click at [533, 61] on span "View with current Template" at bounding box center [563, 59] width 92 height 9
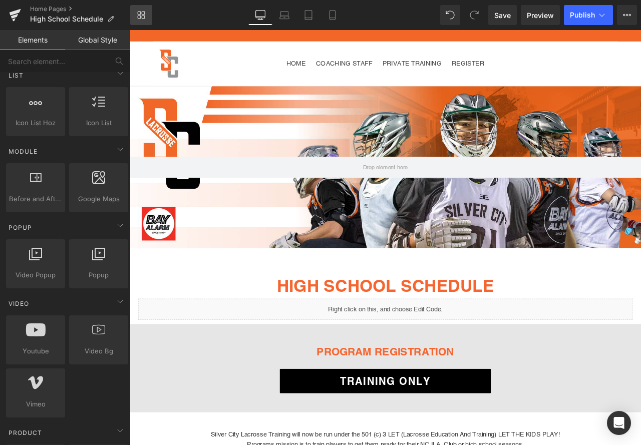
click at [145, 11] on link "Library" at bounding box center [141, 15] width 22 height 20
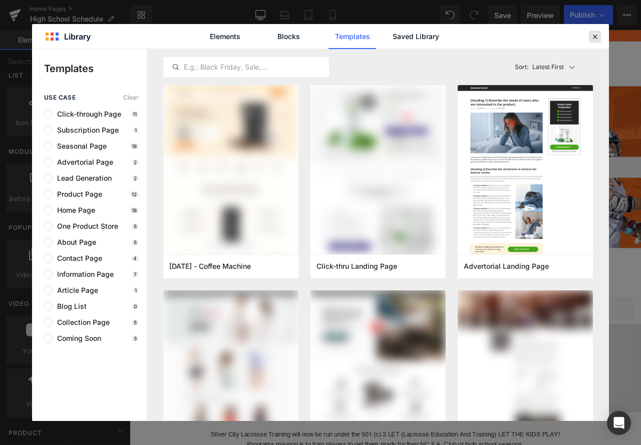
click at [594, 36] on icon at bounding box center [594, 36] width 9 height 9
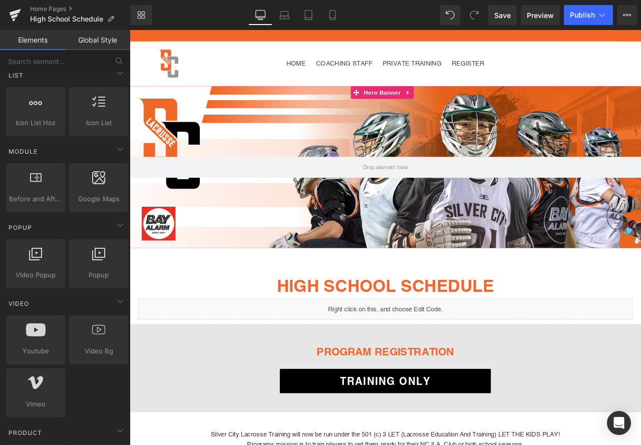
click at [336, 132] on div at bounding box center [433, 193] width 606 height 192
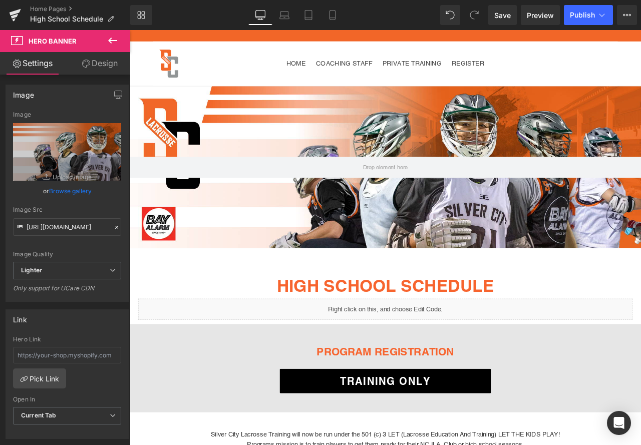
click at [333, 83] on nav "HOME COACHING STAFF PRIVATE TRAINING REGISTER" at bounding box center [432, 70] width 275 height 53
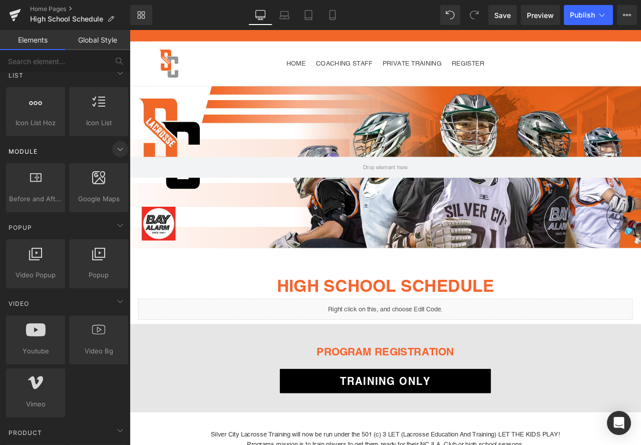
click at [114, 151] on icon at bounding box center [120, 149] width 12 height 12
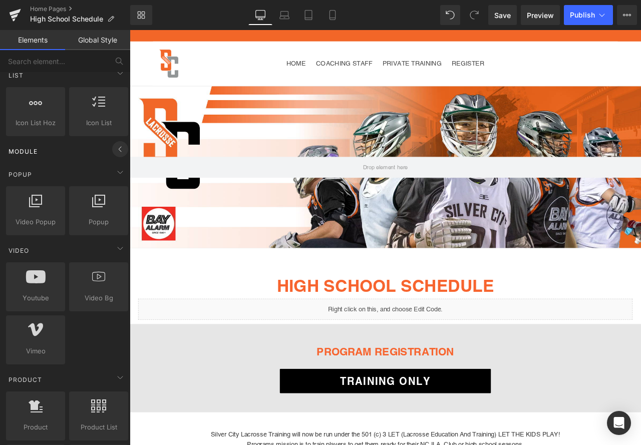
click at [114, 151] on icon at bounding box center [120, 149] width 12 height 12
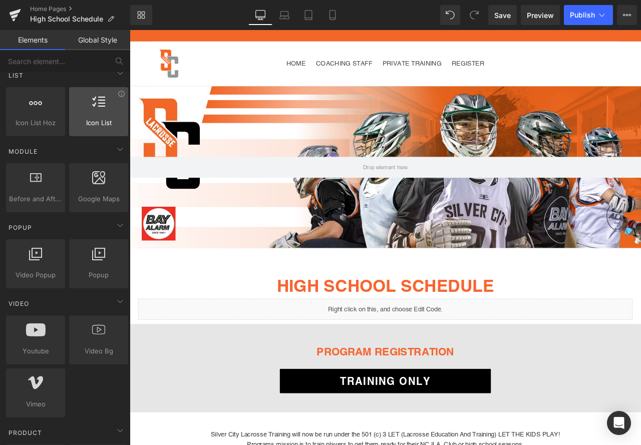
click at [111, 109] on div at bounding box center [98, 106] width 53 height 23
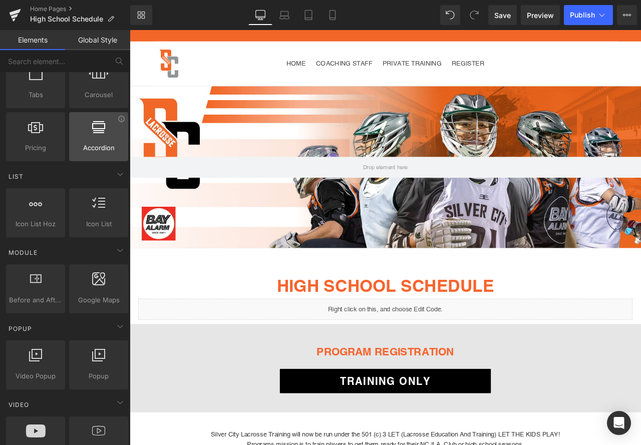
scroll to position [300, 0]
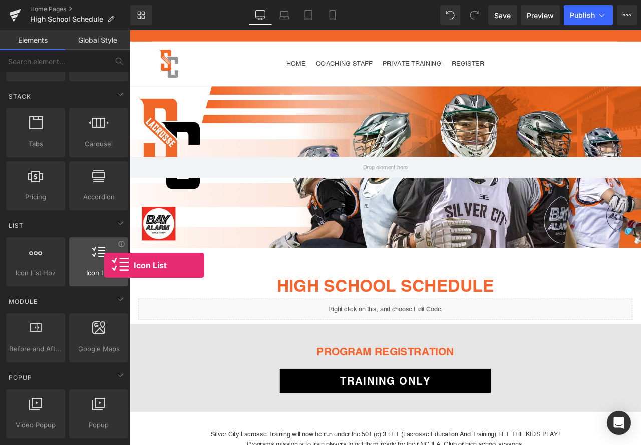
click at [104, 265] on div at bounding box center [98, 256] width 53 height 23
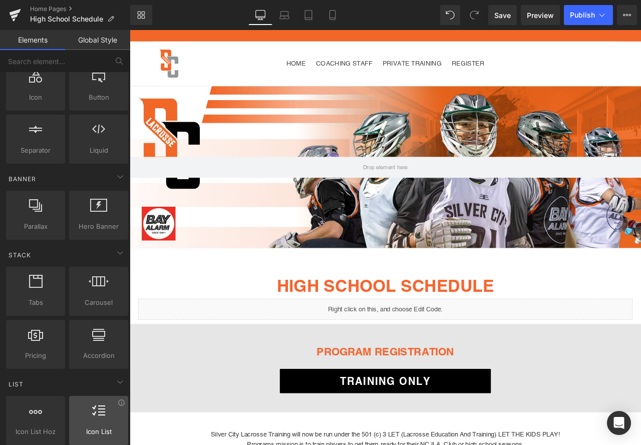
scroll to position [0, 0]
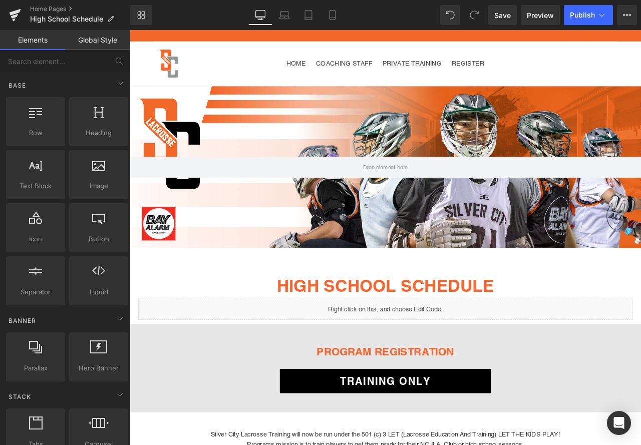
click at [583, 76] on div "Search Cart 0 items" at bounding box center [639, 70] width 138 height 53
click at [618, 74] on div "Search Cart 0 items" at bounding box center [639, 70] width 138 height 10
click at [636, 79] on div "Search Cart 0 items" at bounding box center [639, 70] width 138 height 53
drag, startPoint x: 636, startPoint y: 79, endPoint x: 664, endPoint y: 71, distance: 29.0
click at [640, 71] on div "Search Cart 0 items" at bounding box center [639, 70] width 138 height 10
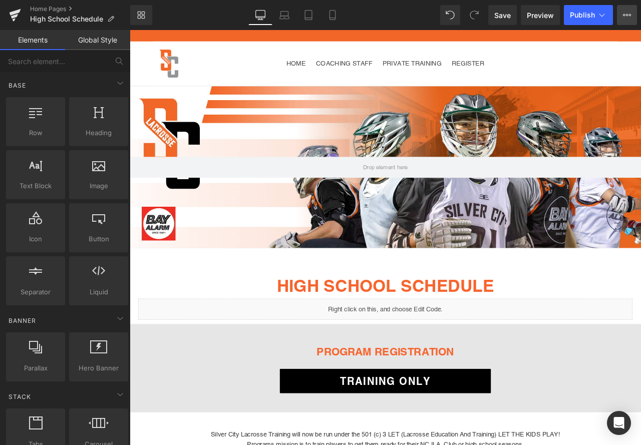
click at [626, 19] on icon at bounding box center [627, 15] width 8 height 8
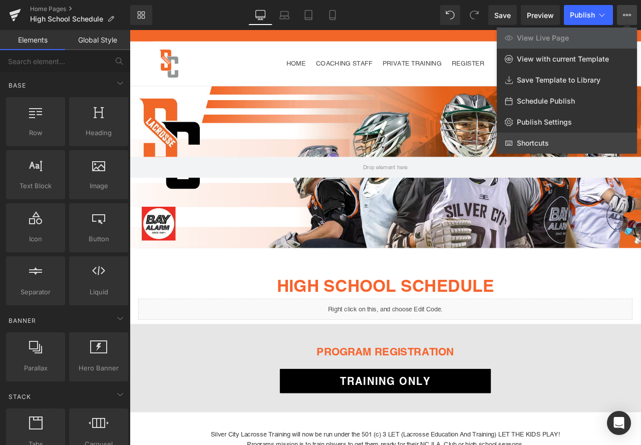
click at [525, 145] on span "Shortcuts" at bounding box center [533, 143] width 32 height 9
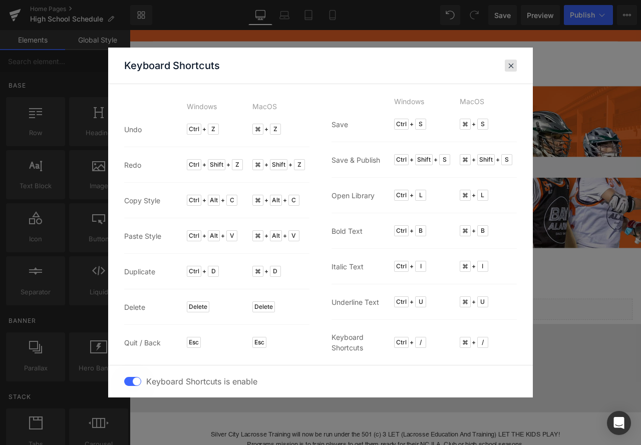
click at [512, 66] on span at bounding box center [511, 66] width 8 height 8
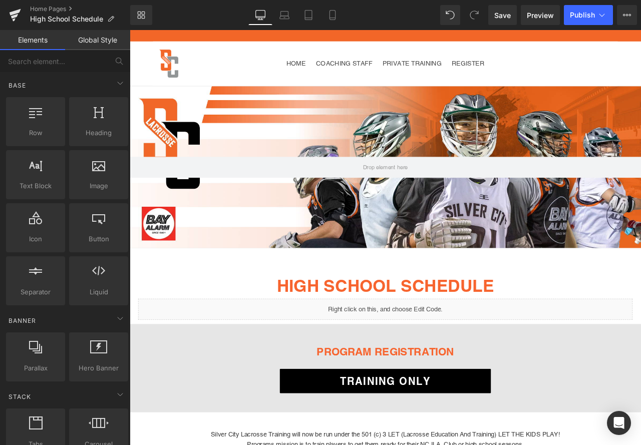
click at [608, 80] on div "Search Cart 0 items" at bounding box center [639, 70] width 138 height 53
drag, startPoint x: 608, startPoint y: 80, endPoint x: 605, endPoint y: 66, distance: 14.7
click at [605, 66] on div "Search Cart 0 items" at bounding box center [639, 70] width 138 height 10
click at [217, 68] on div at bounding box center [226, 70] width 138 height 38
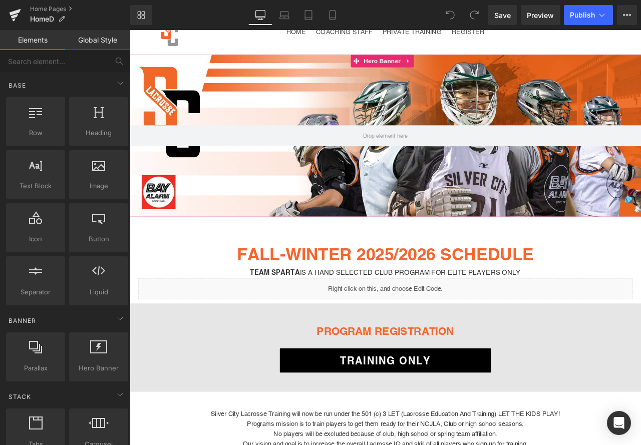
scroll to position [150, 0]
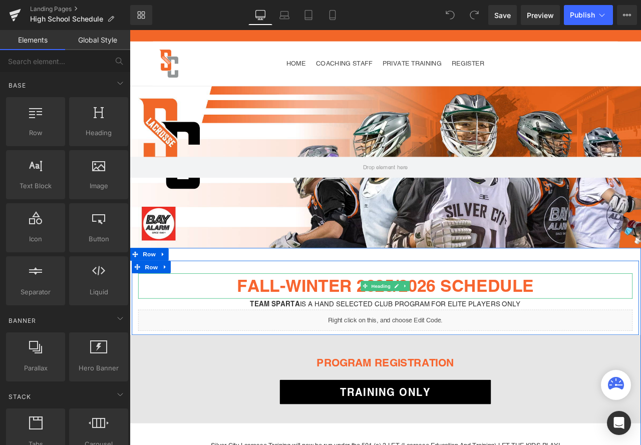
click at [528, 333] on strong "FALL-WINTER 2025/2026 SCHEDULE" at bounding box center [432, 333] width 351 height 24
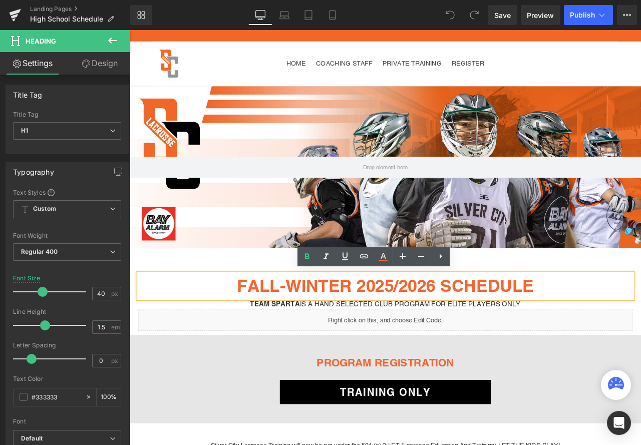
click at [364, 336] on strong "FALL-WINTER 2025/2026 SCHEDULE" at bounding box center [432, 333] width 351 height 24
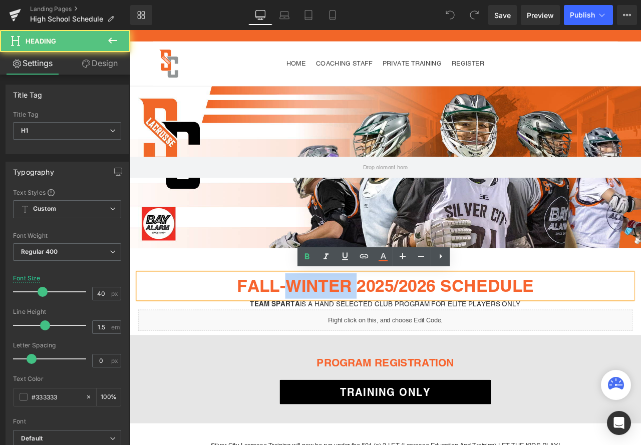
click at [364, 336] on strong "FALL-WINTER 2025/2026 SCHEDULE" at bounding box center [432, 333] width 351 height 24
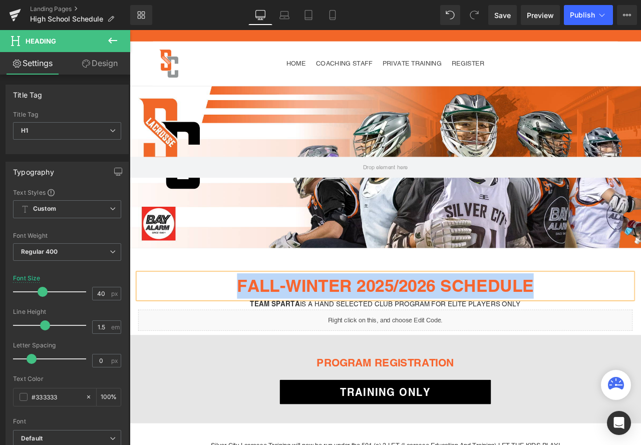
paste div
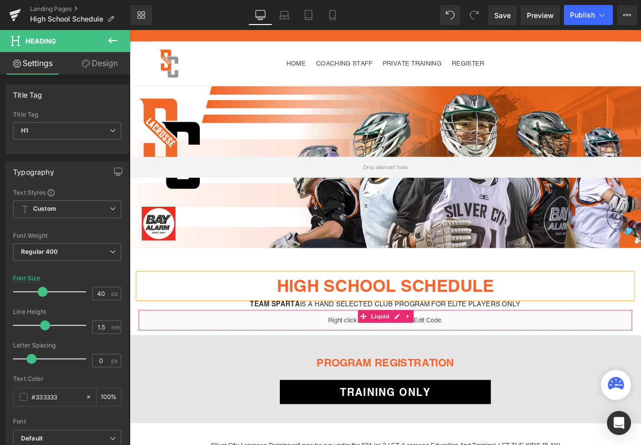
click at [609, 377] on div "Liquid" at bounding box center [433, 373] width 586 height 25
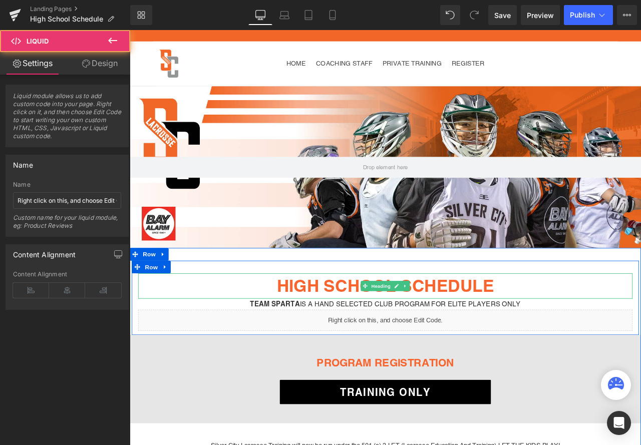
click at [543, 330] on font "HIGH SCHOOL SCHEDULE" at bounding box center [432, 333] width 257 height 24
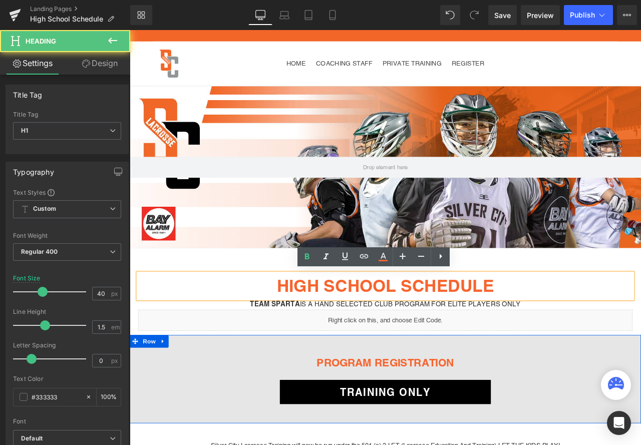
click at [616, 394] on div at bounding box center [433, 398] width 606 height 15
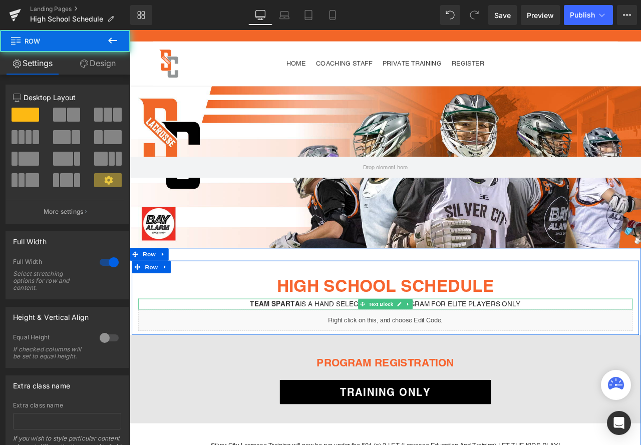
click at [550, 353] on p "Team SPARTA is a Hand Selected Club Program for Elite Players Only" at bounding box center [433, 354] width 586 height 13
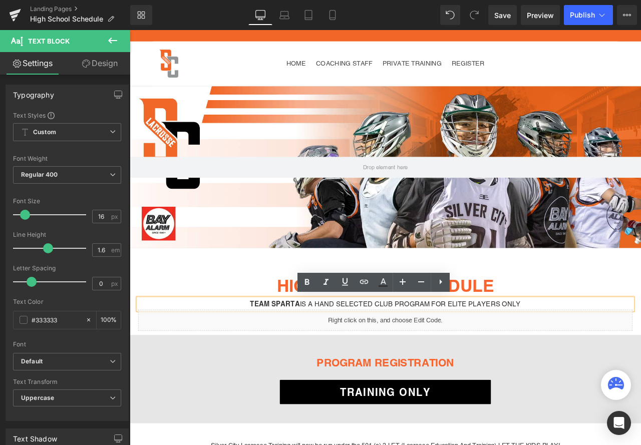
click at [281, 304] on div "HIGH SCHOOL SCHEDULE Heading Team SPARTA is a Hand Selected Club Program for El…" at bounding box center [432, 347] width 601 height 88
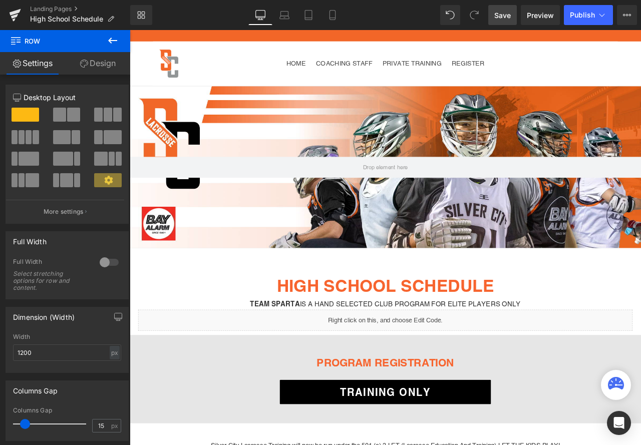
click at [497, 14] on span "Save" at bounding box center [502, 15] width 17 height 11
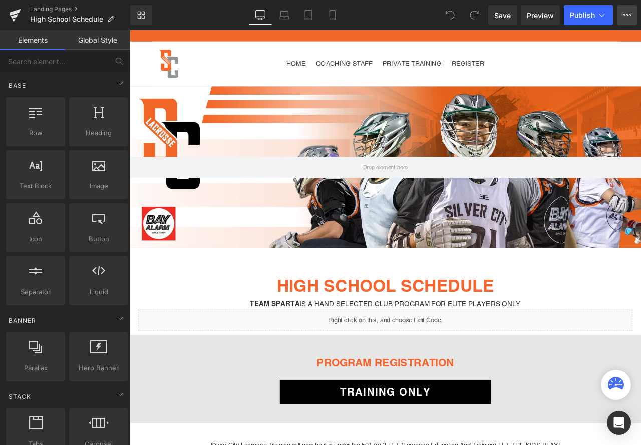
click at [633, 19] on button "View Live Page View with current Template Save Template to Library Schedule Pub…" at bounding box center [627, 15] width 20 height 20
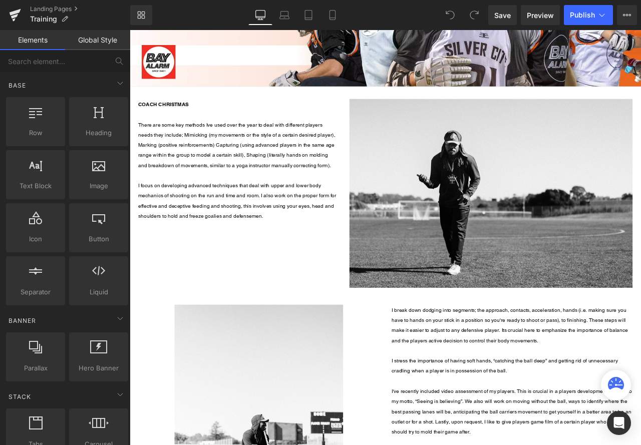
scroll to position [350, 0]
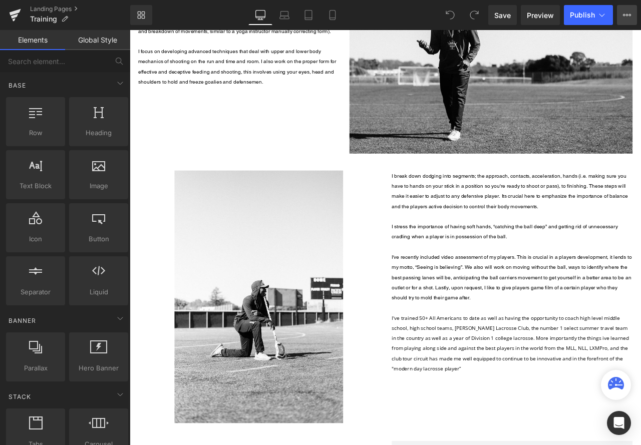
click at [626, 13] on icon at bounding box center [627, 15] width 8 height 8
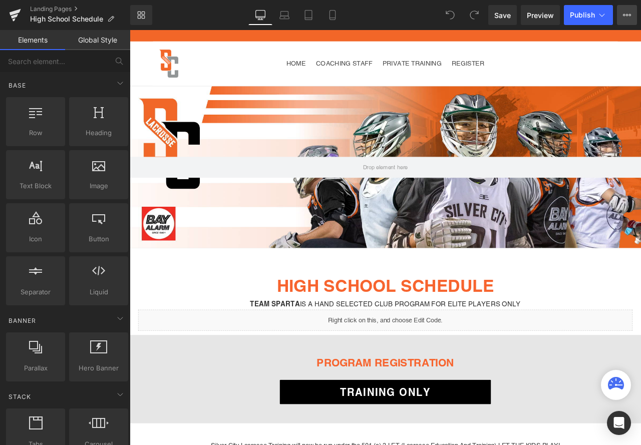
click at [630, 18] on icon at bounding box center [627, 15] width 8 height 8
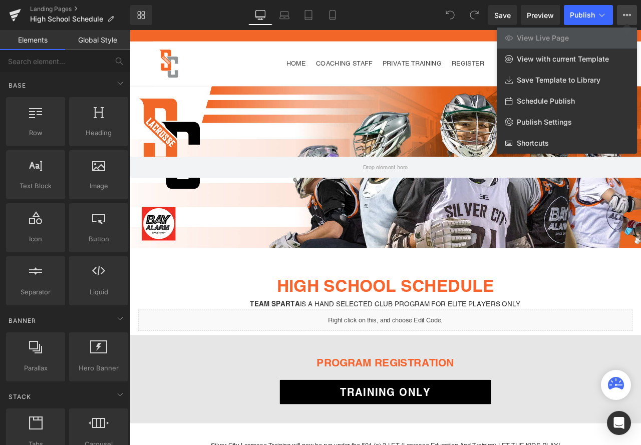
click at [622, 18] on button "View Live Page View with current Template Save Template to Library Schedule Pub…" at bounding box center [627, 15] width 20 height 20
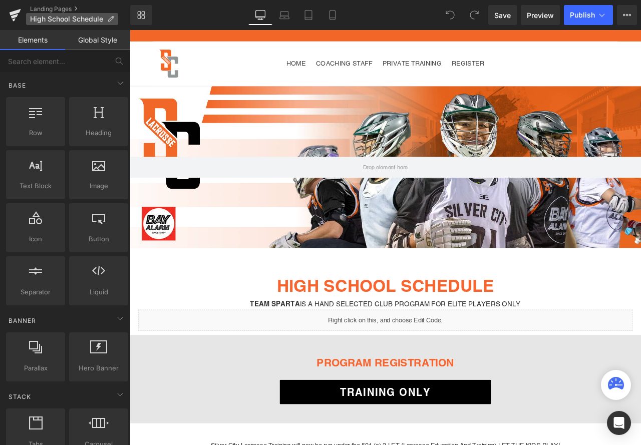
click at [107, 19] on p "High School Schedule" at bounding box center [72, 19] width 92 height 12
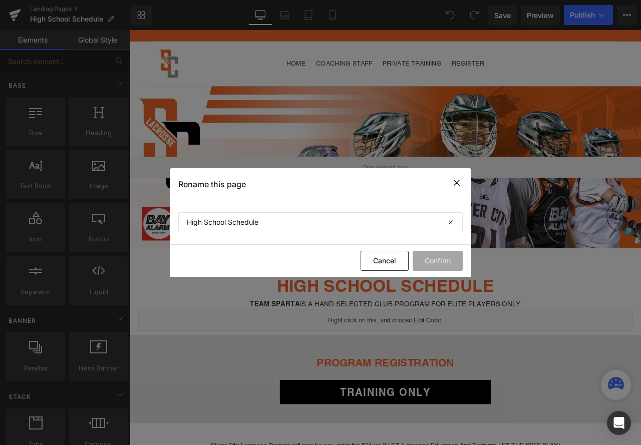
click at [451, 181] on icon at bounding box center [456, 183] width 12 height 13
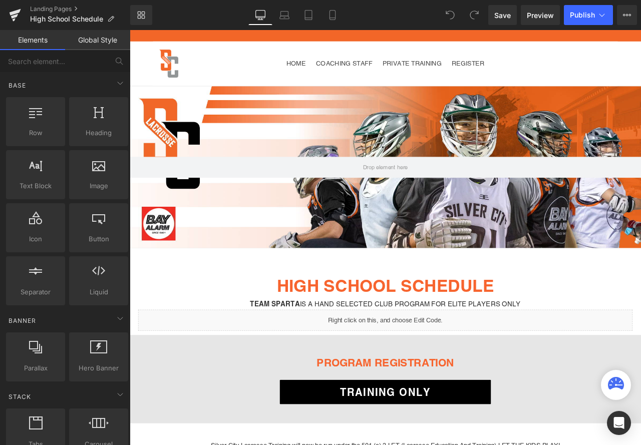
click at [219, 69] on div at bounding box center [226, 70] width 138 height 38
click at [374, 80] on nav "HOME COACHING STAFF PRIVATE TRAINING REGISTER" at bounding box center [432, 70] width 275 height 53
click at [304, 164] on div at bounding box center [433, 193] width 606 height 192
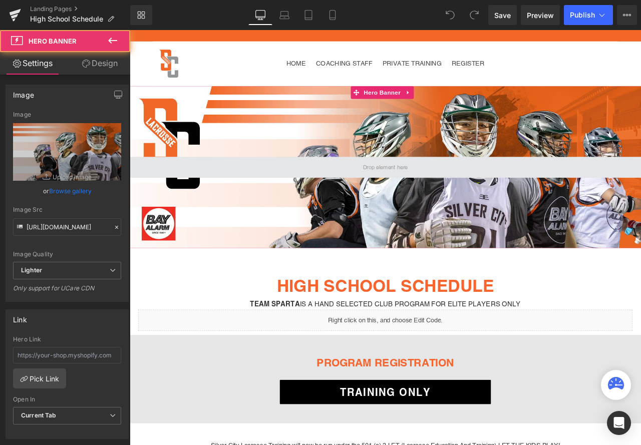
click at [323, 201] on span at bounding box center [433, 192] width 606 height 25
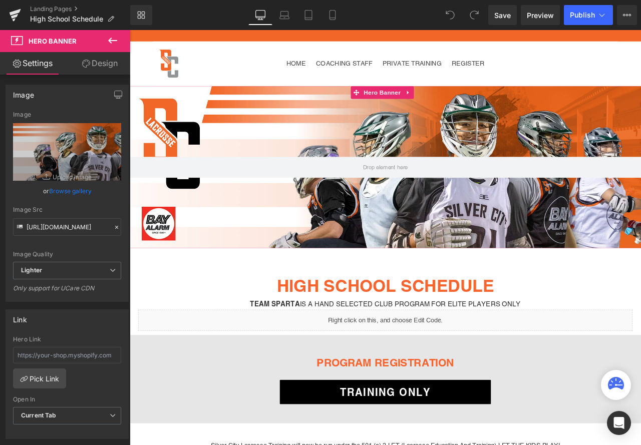
click at [317, 283] on div at bounding box center [433, 193] width 606 height 192
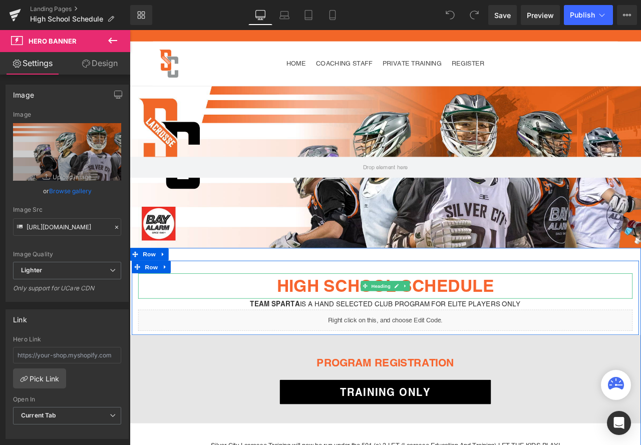
click at [242, 332] on h1 "HIGH SCHOOL SCHEDULE" at bounding box center [433, 333] width 586 height 30
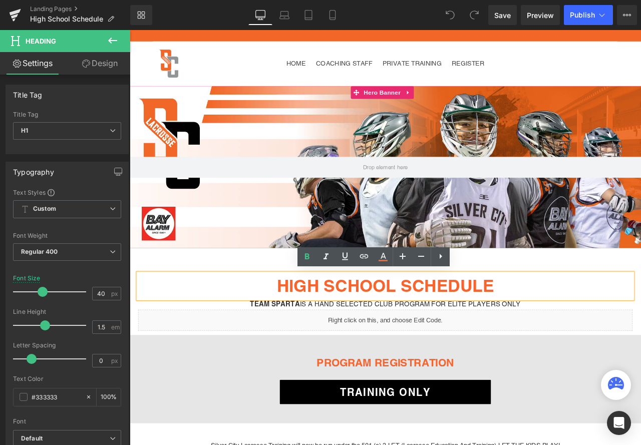
click at [239, 265] on div at bounding box center [433, 193] width 606 height 192
